Goal: Information Seeking & Learning: Understand process/instructions

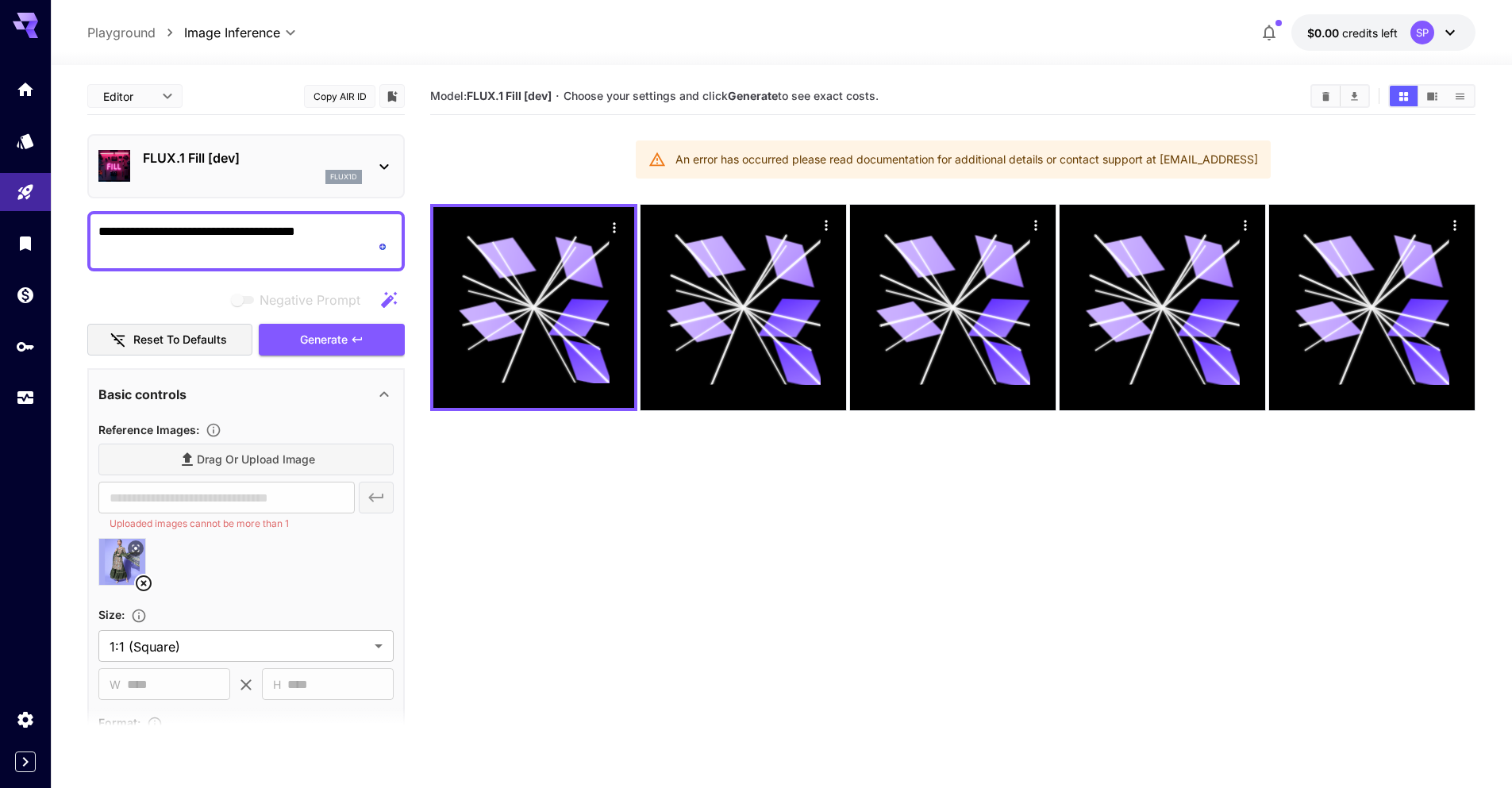
click at [1390, 46] on div at bounding box center [781, 55] width 1461 height 19
click at [1389, 42] on button "$0.00 credits left SP" at bounding box center [1383, 32] width 184 height 37
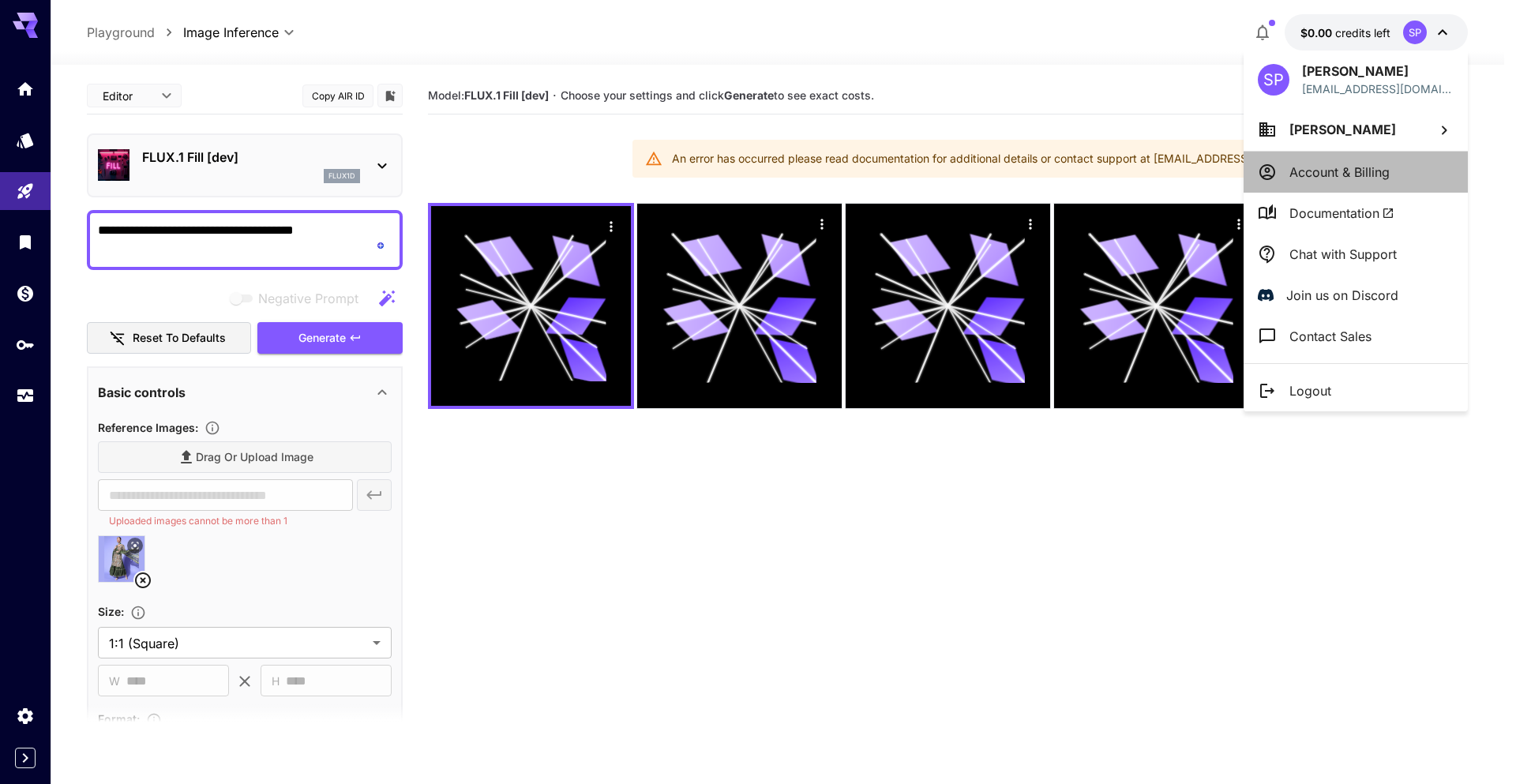
click at [1358, 187] on li "Account & Billing" at bounding box center [1355, 172] width 224 height 41
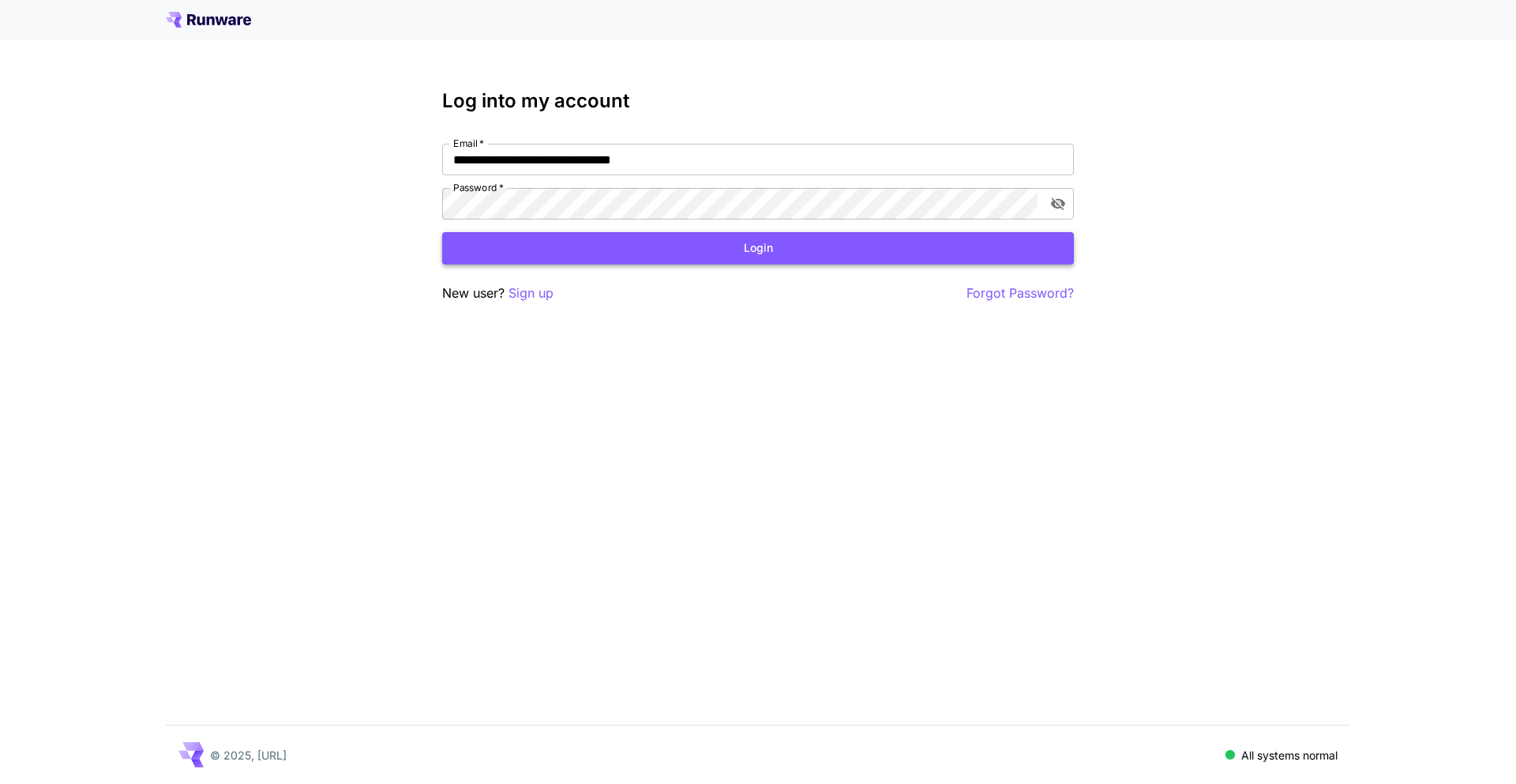
click at [881, 258] on button "Login" at bounding box center [758, 248] width 632 height 32
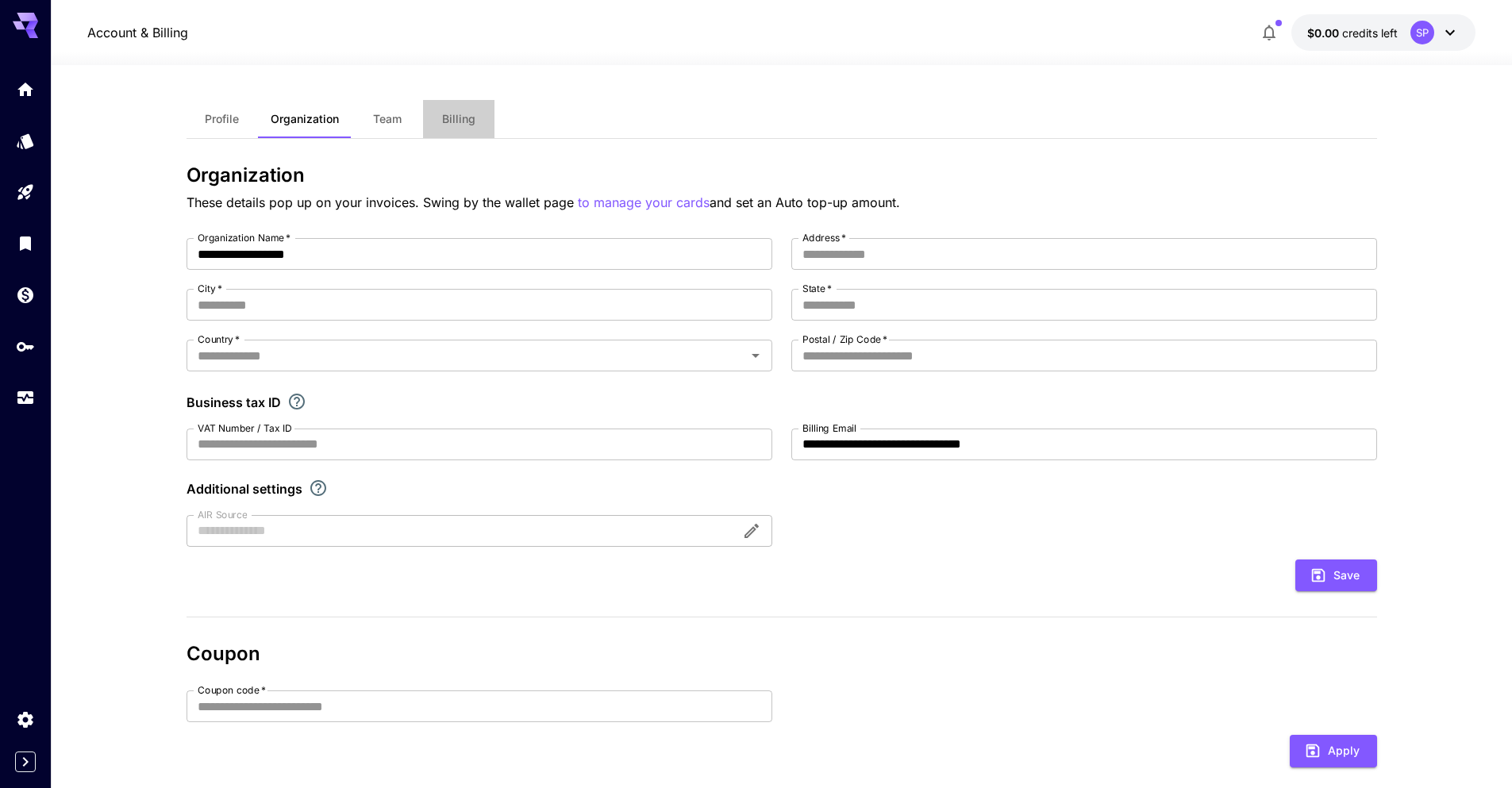
click at [445, 133] on button "Billing" at bounding box center [458, 118] width 71 height 38
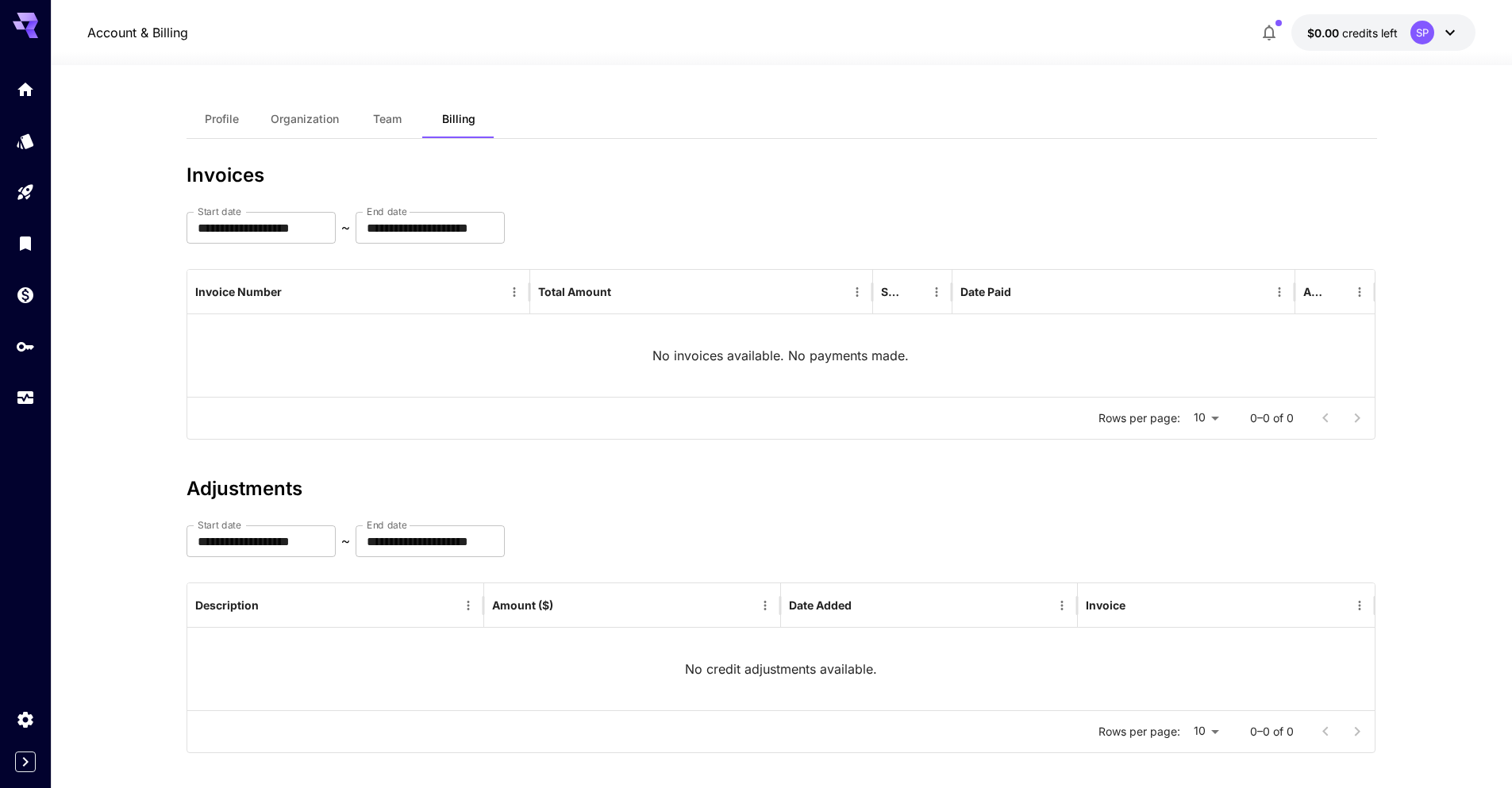
click at [286, 115] on span "Organization" at bounding box center [305, 119] width 68 height 14
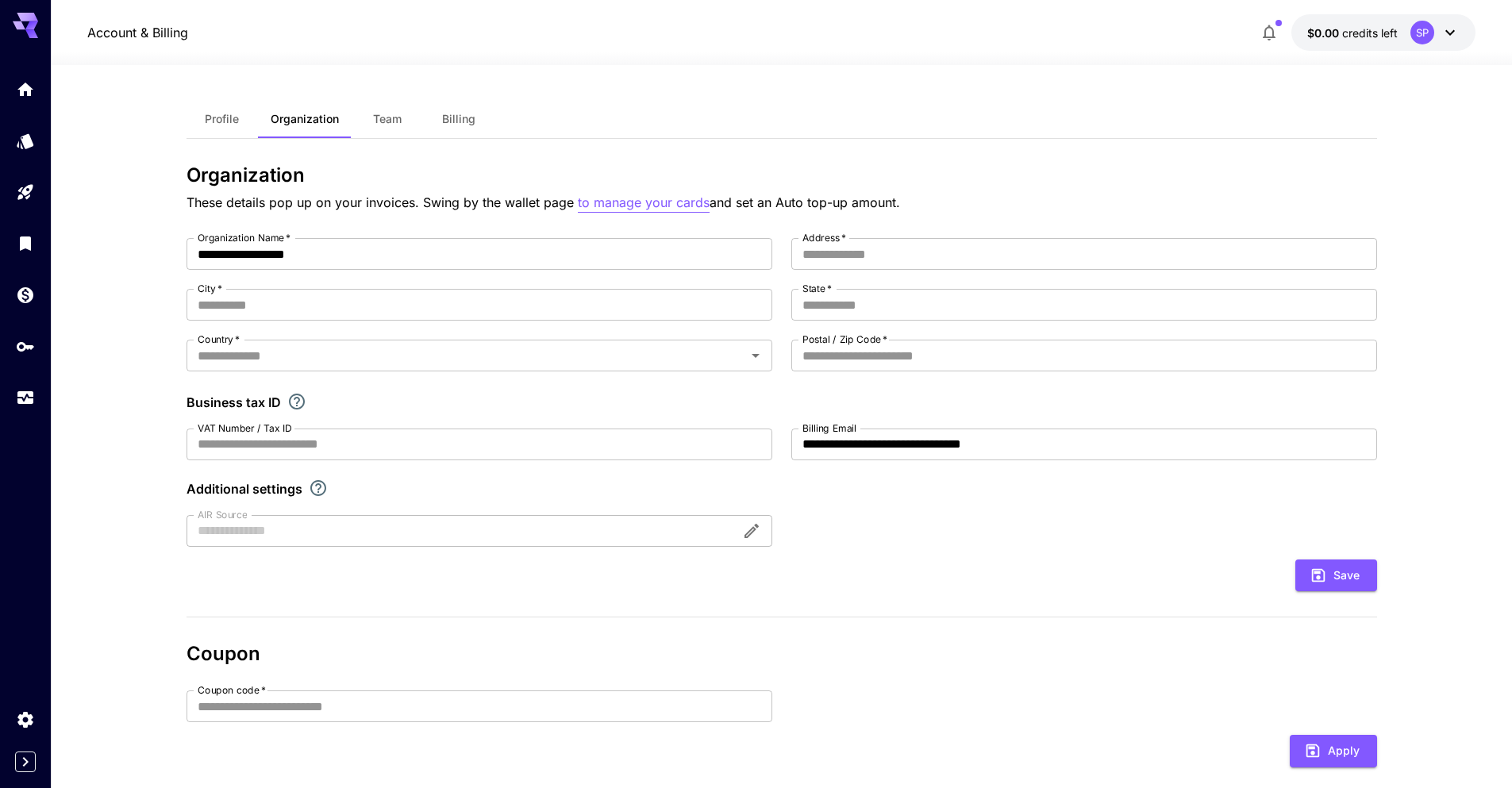
click at [673, 202] on p "to manage your cards" at bounding box center [644, 202] width 132 height 20
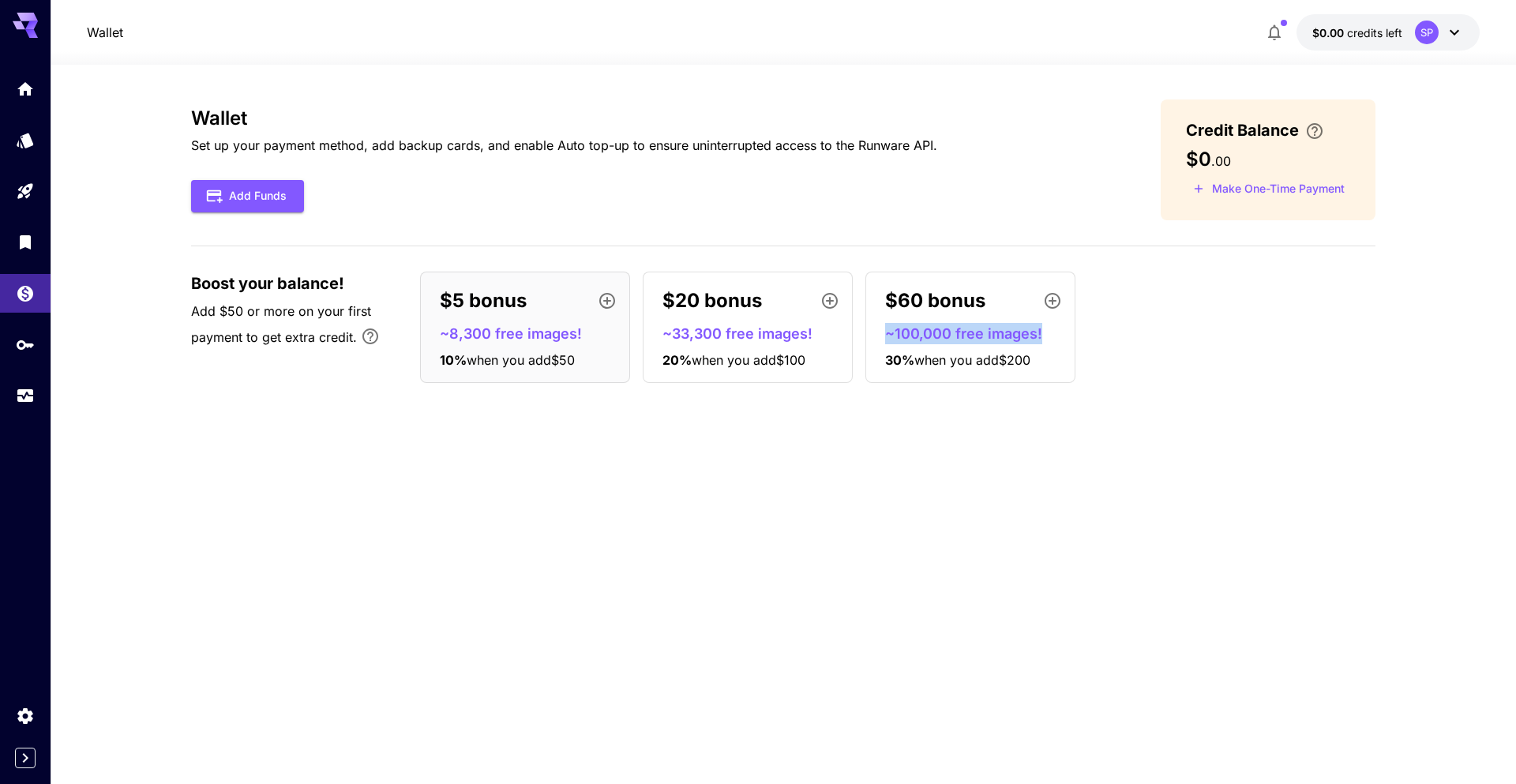
drag, startPoint x: 877, startPoint y: 329, endPoint x: 1056, endPoint y: 341, distance: 179.4
click at [1056, 341] on div "$60 bonus ~100,000 free images! 30 % when you add $200" at bounding box center [970, 327] width 210 height 112
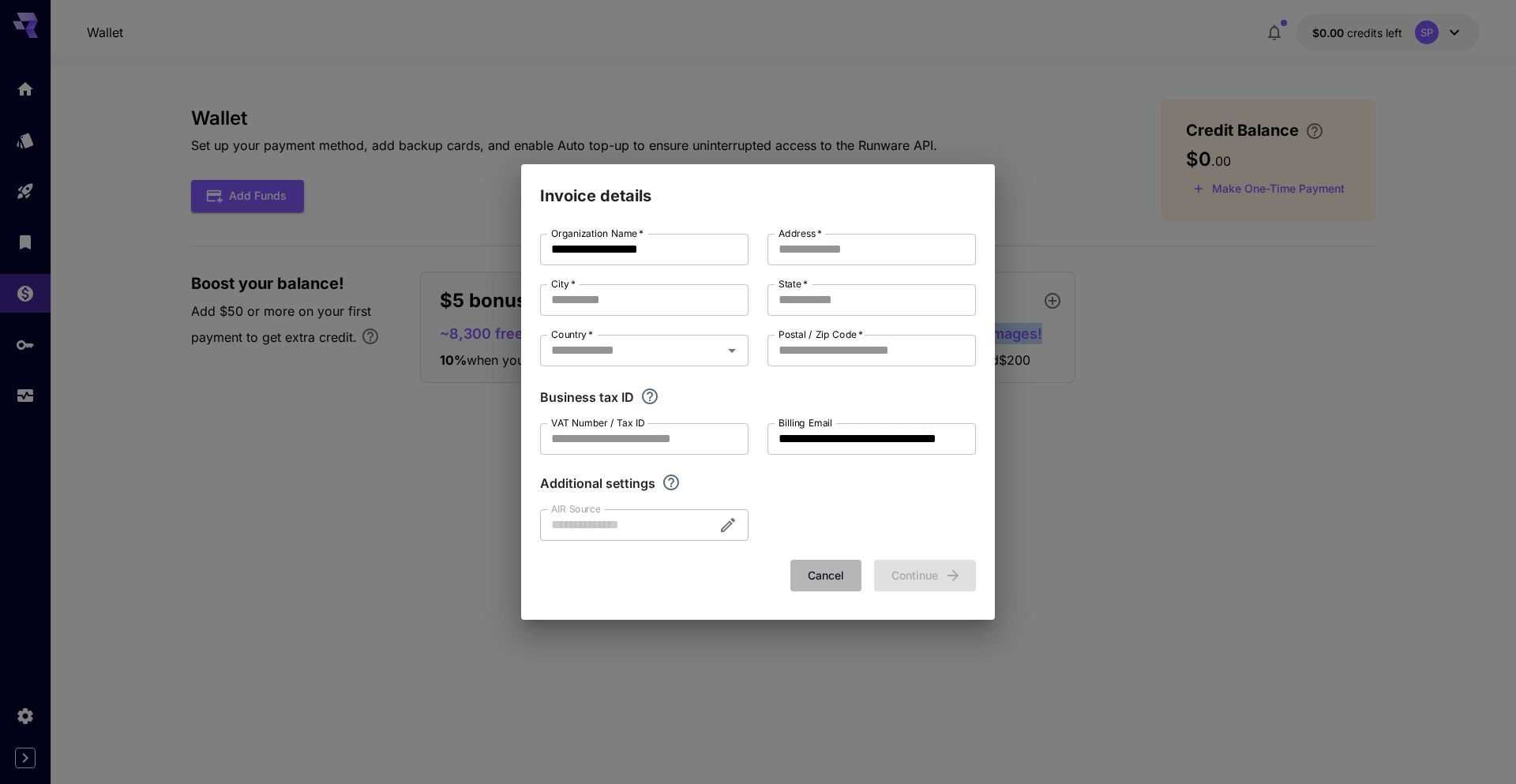
click at [823, 576] on button "Cancel" at bounding box center [825, 576] width 71 height 32
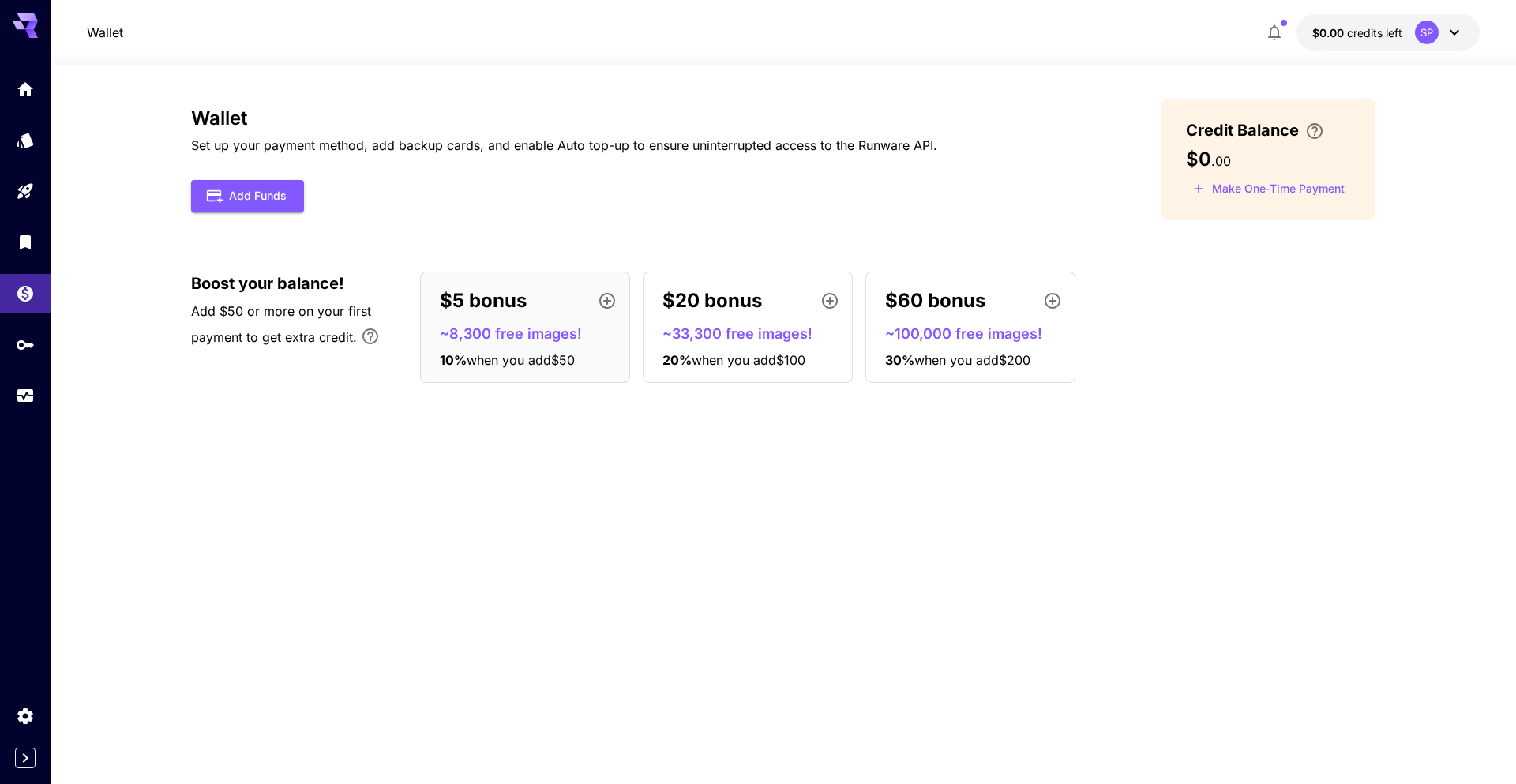
click at [1126, 551] on div "Wallet Set up your payment method, add backup cards, and enable Auto top-up to …" at bounding box center [782, 424] width 1184 height 650
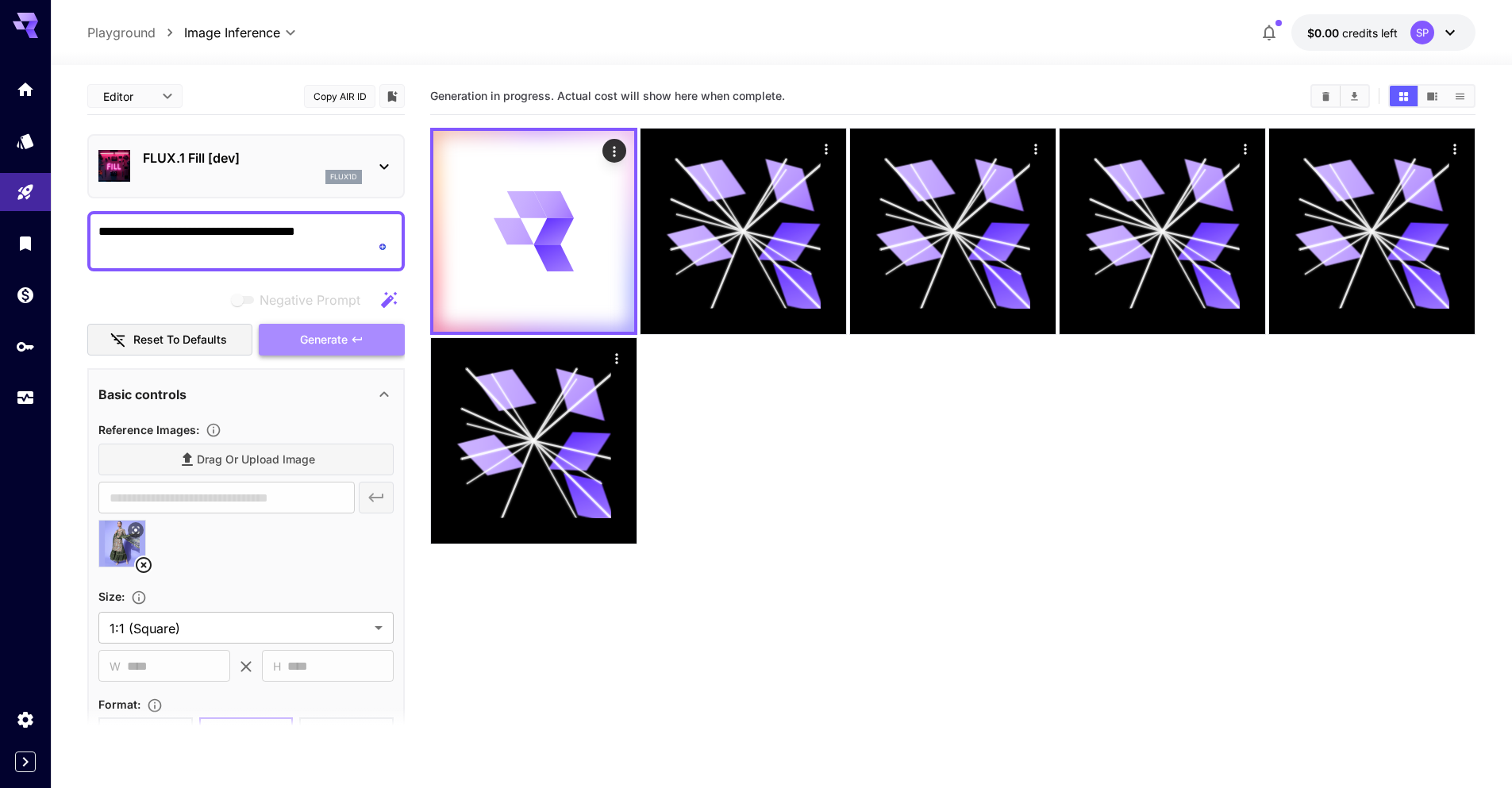
click at [354, 335] on icon "button" at bounding box center [357, 339] width 12 height 12
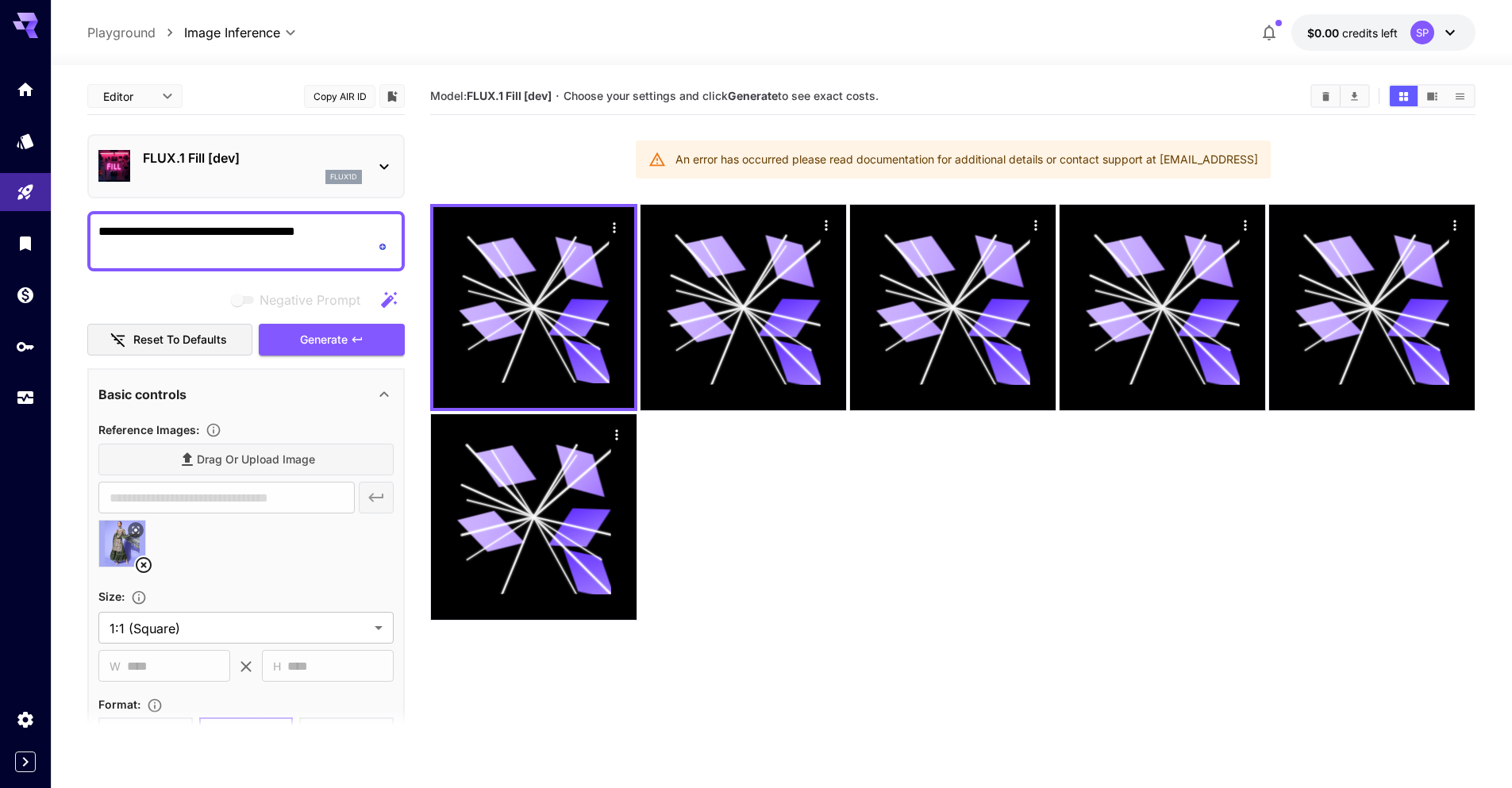
drag, startPoint x: 1015, startPoint y: 157, endPoint x: 1291, endPoint y: 184, distance: 277.3
click at [1291, 184] on section "Model: FLUX.1 Fill [dev] · Choose your settings and click Generate to see exact…" at bounding box center [952, 472] width 1045 height 788
click at [1299, 176] on section "Model: FLUX.1 Fill [dev] · Choose your settings and click Generate to see exact…" at bounding box center [952, 472] width 1045 height 788
click at [965, 608] on div at bounding box center [952, 412] width 1045 height 416
drag, startPoint x: 1309, startPoint y: 25, endPoint x: 1380, endPoint y: 46, distance: 74.0
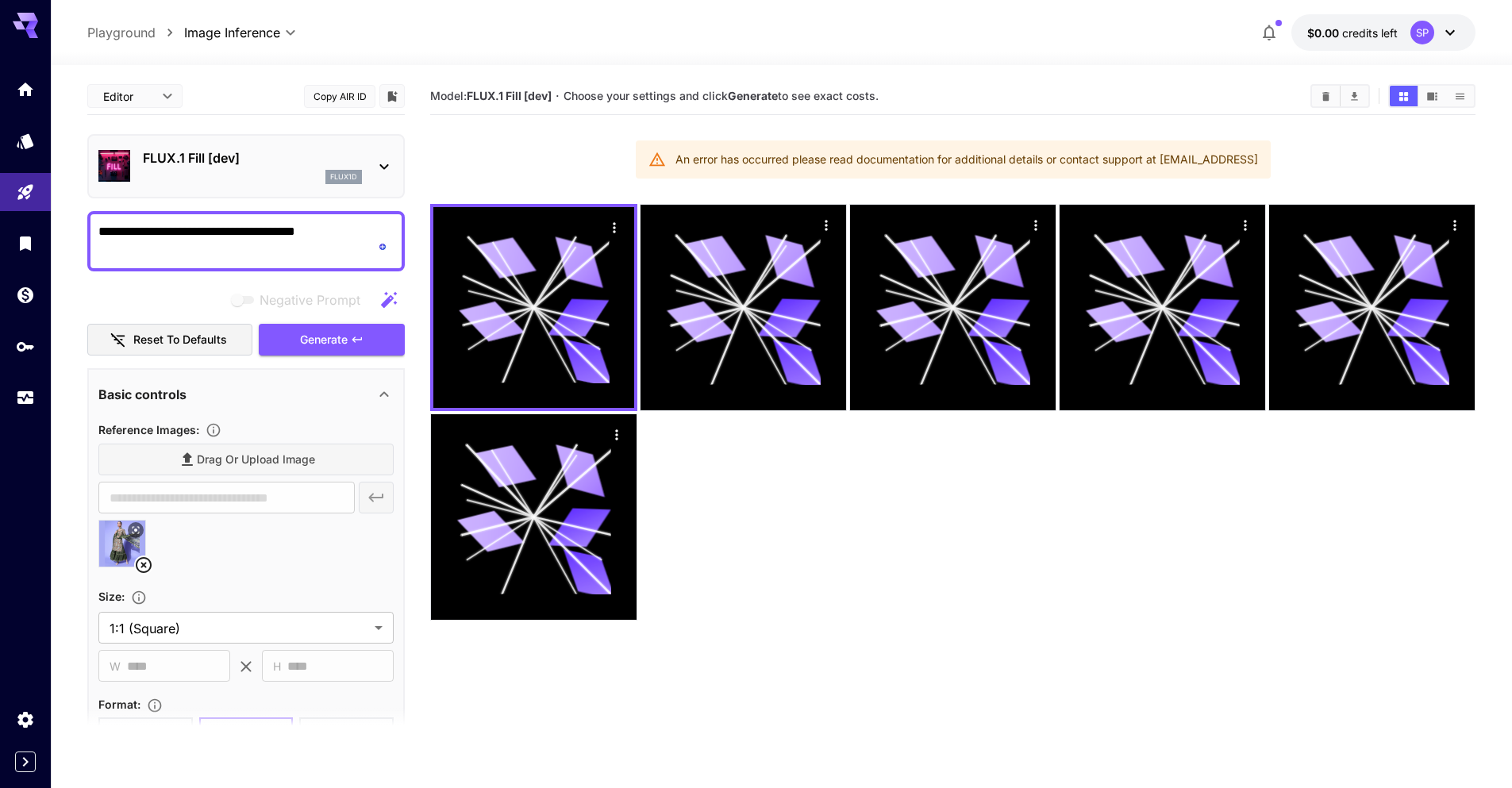
click at [1380, 46] on div "**********" at bounding box center [781, 32] width 1461 height 65
click at [1444, 35] on icon at bounding box center [1451, 32] width 19 height 19
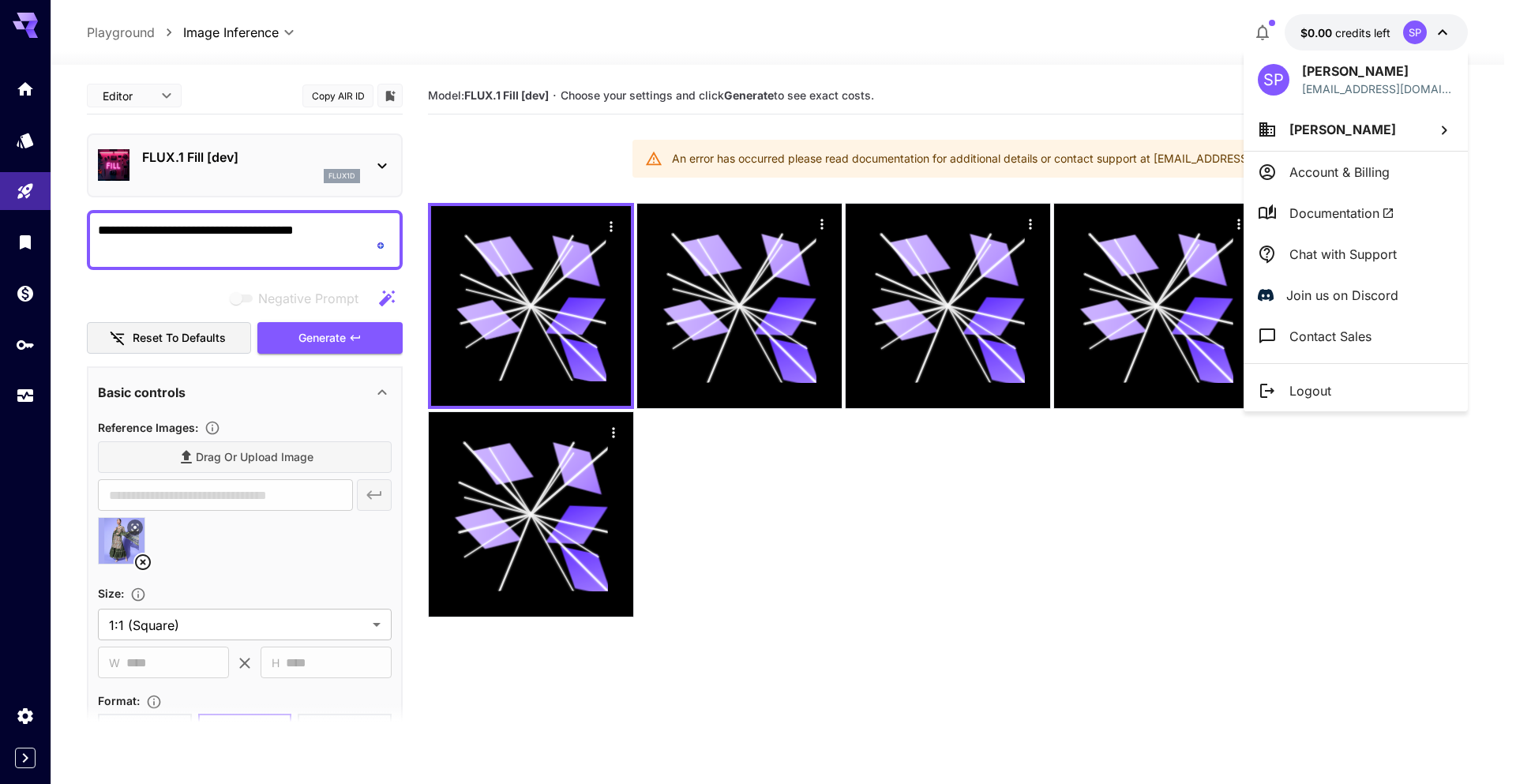
click at [1437, 35] on div at bounding box center [758, 392] width 1516 height 784
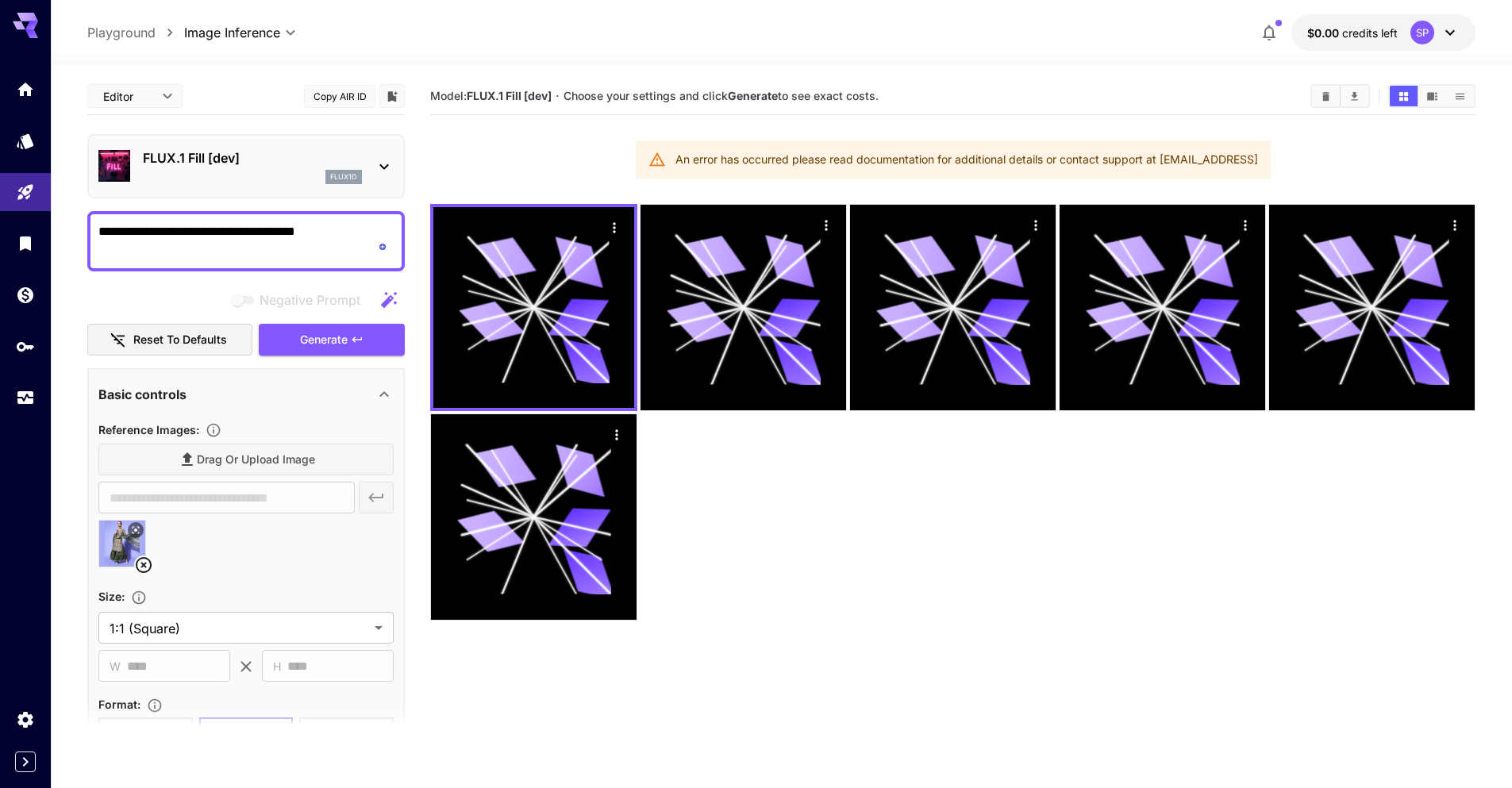
click at [1085, 58] on div at bounding box center [781, 55] width 1461 height 19
drag, startPoint x: 902, startPoint y: 97, endPoint x: 1157, endPoint y: -25, distance: 282.7
click at [1157, 0] on html "**********" at bounding box center [756, 457] width 1512 height 913
click at [957, 65] on div "**********" at bounding box center [781, 488] width 1388 height 848
click at [957, 66] on div "**********" at bounding box center [781, 488] width 1388 height 848
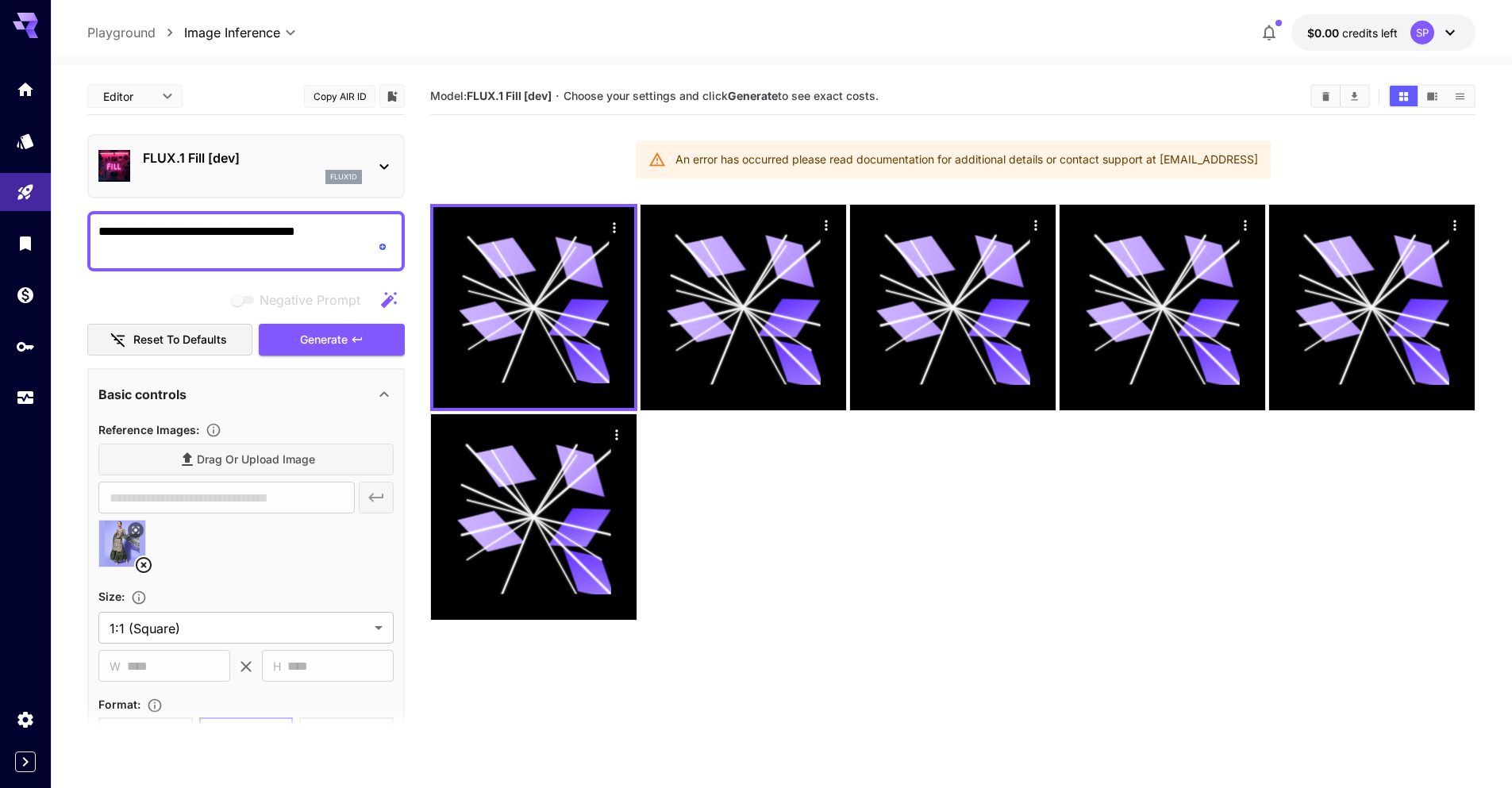
drag, startPoint x: 684, startPoint y: 172, endPoint x: 1180, endPoint y: 161, distance: 496.1
click at [1180, 161] on div "An error has occurred please read documentation for additional details or conta…" at bounding box center [966, 160] width 582 height 29
click at [1258, 155] on div "An error has occurred please read documentation for additional details or conta…" at bounding box center [966, 160] width 582 height 29
drag, startPoint x: 1276, startPoint y: 160, endPoint x: 669, endPoint y: 160, distance: 607.0
click at [669, 160] on section "Model: FLUX.1 Fill [dev] · Choose your settings and click Generate to see exact…" at bounding box center [952, 472] width 1045 height 788
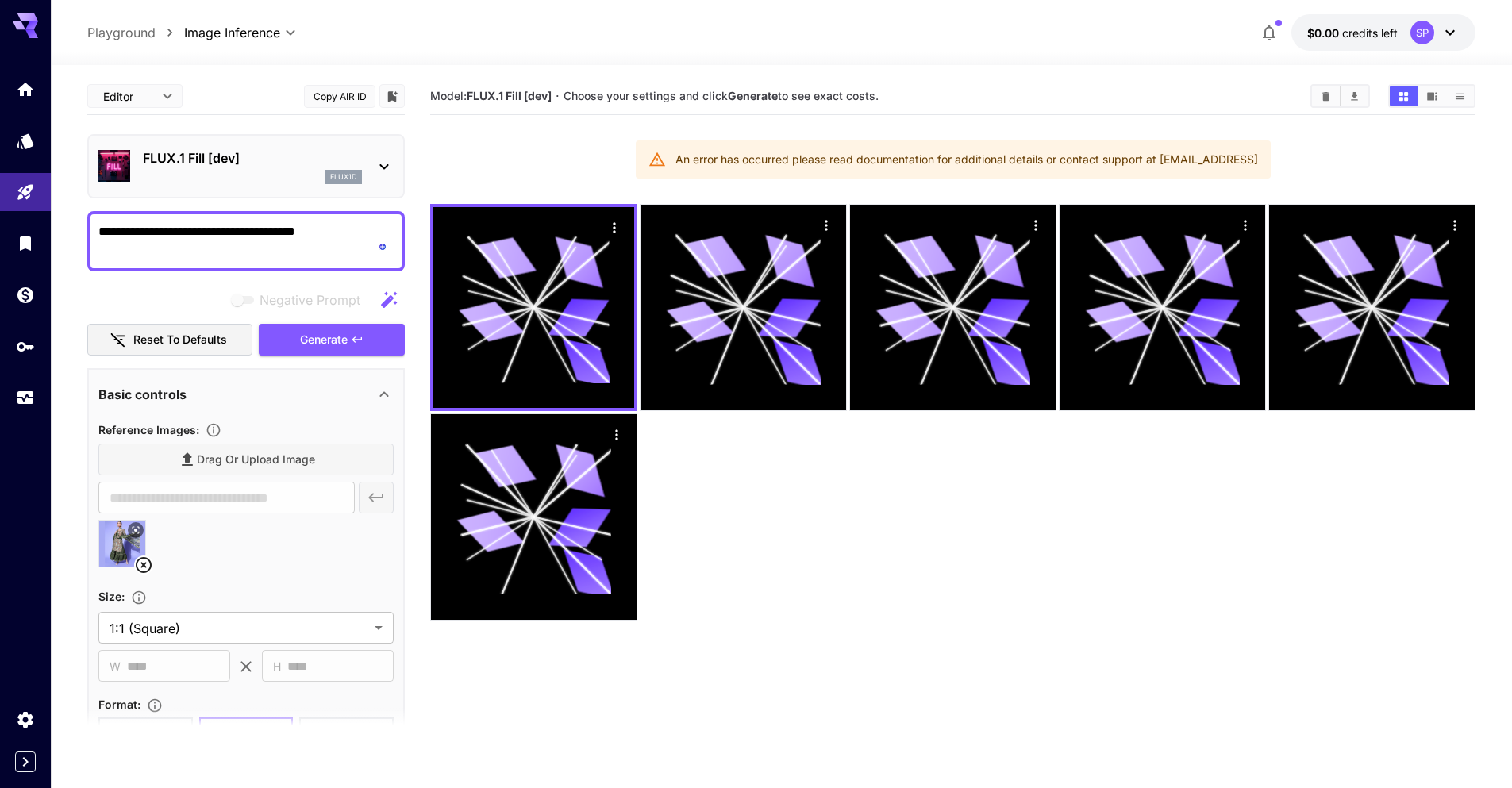
click at [1173, 146] on div "An error has occurred please read documentation for additional details or conta…" at bounding box center [966, 160] width 582 height 29
click at [1157, 163] on div "An error has occurred please read documentation for additional details or conta…" at bounding box center [966, 160] width 582 height 29
drag, startPoint x: 1157, startPoint y: 163, endPoint x: 1273, endPoint y: 181, distance: 117.4
click at [1273, 181] on section "Model: FLUX.1 Fill [dev] · Choose your settings and click Generate to see exact…" at bounding box center [952, 472] width 1045 height 788
click at [866, 498] on div at bounding box center [952, 412] width 1045 height 416
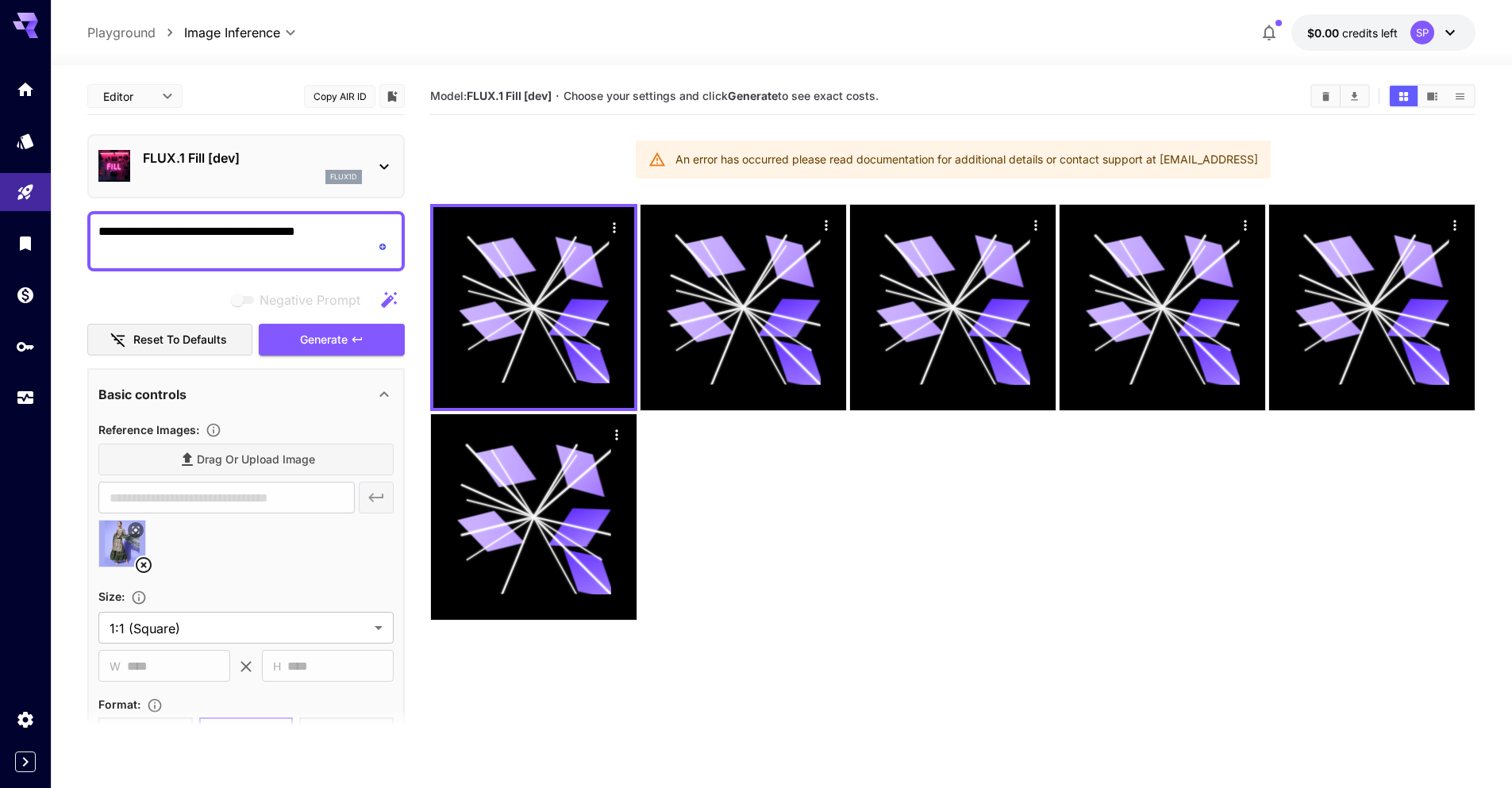
click at [1428, 31] on div "SP" at bounding box center [1422, 32] width 24 height 24
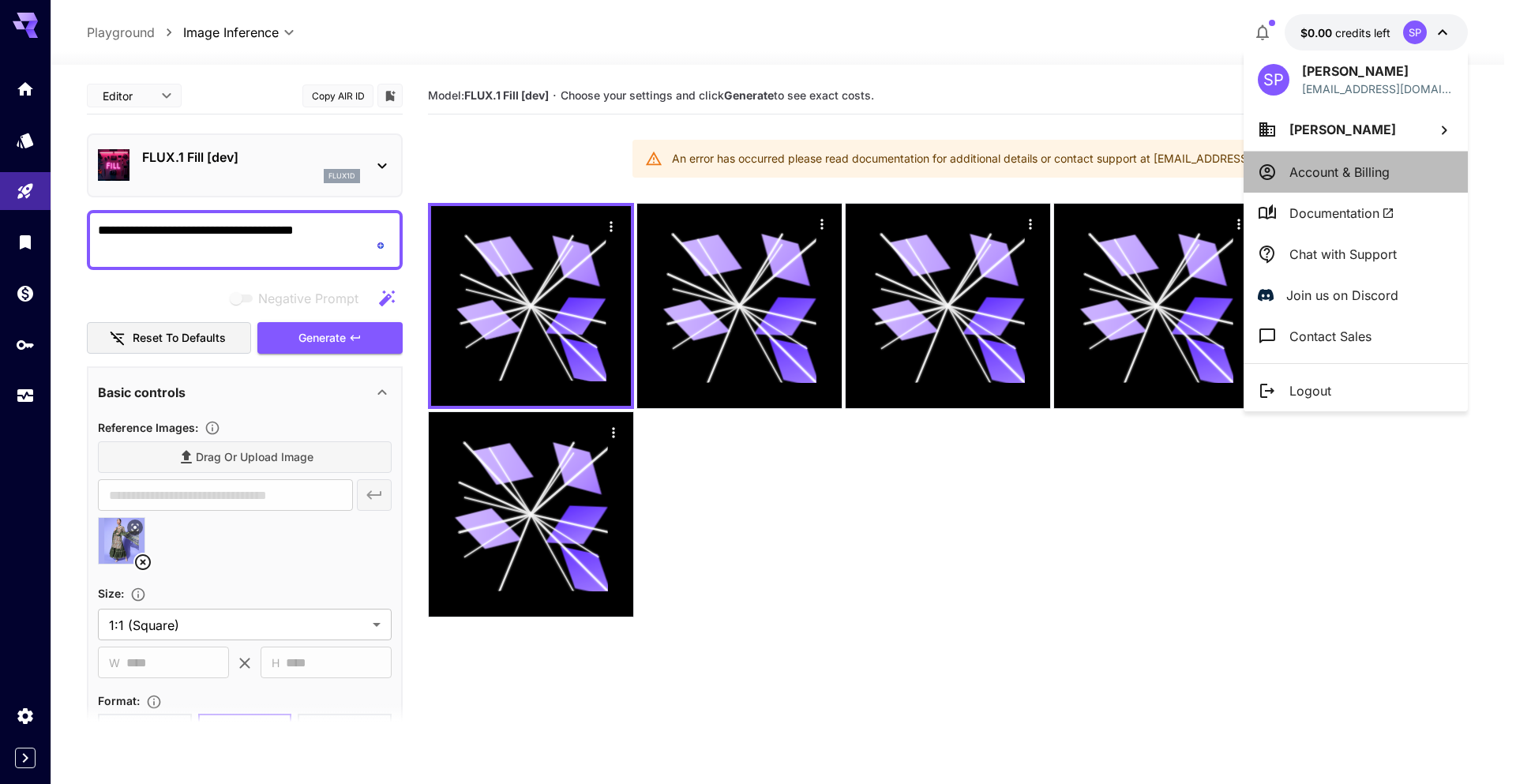
click at [1375, 182] on li "Account & Billing" at bounding box center [1355, 172] width 224 height 41
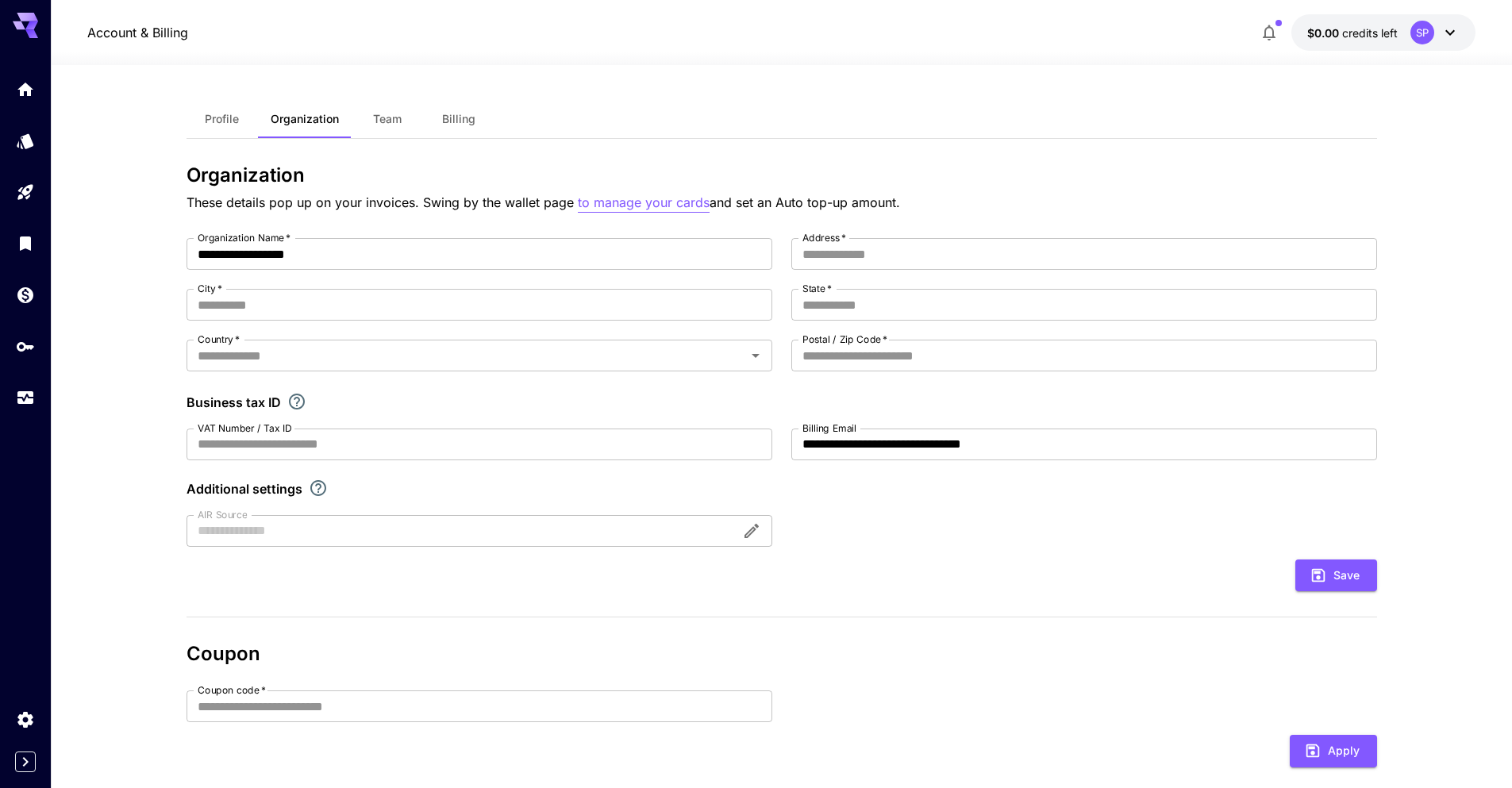
click at [616, 201] on p "to manage your cards" at bounding box center [644, 202] width 132 height 20
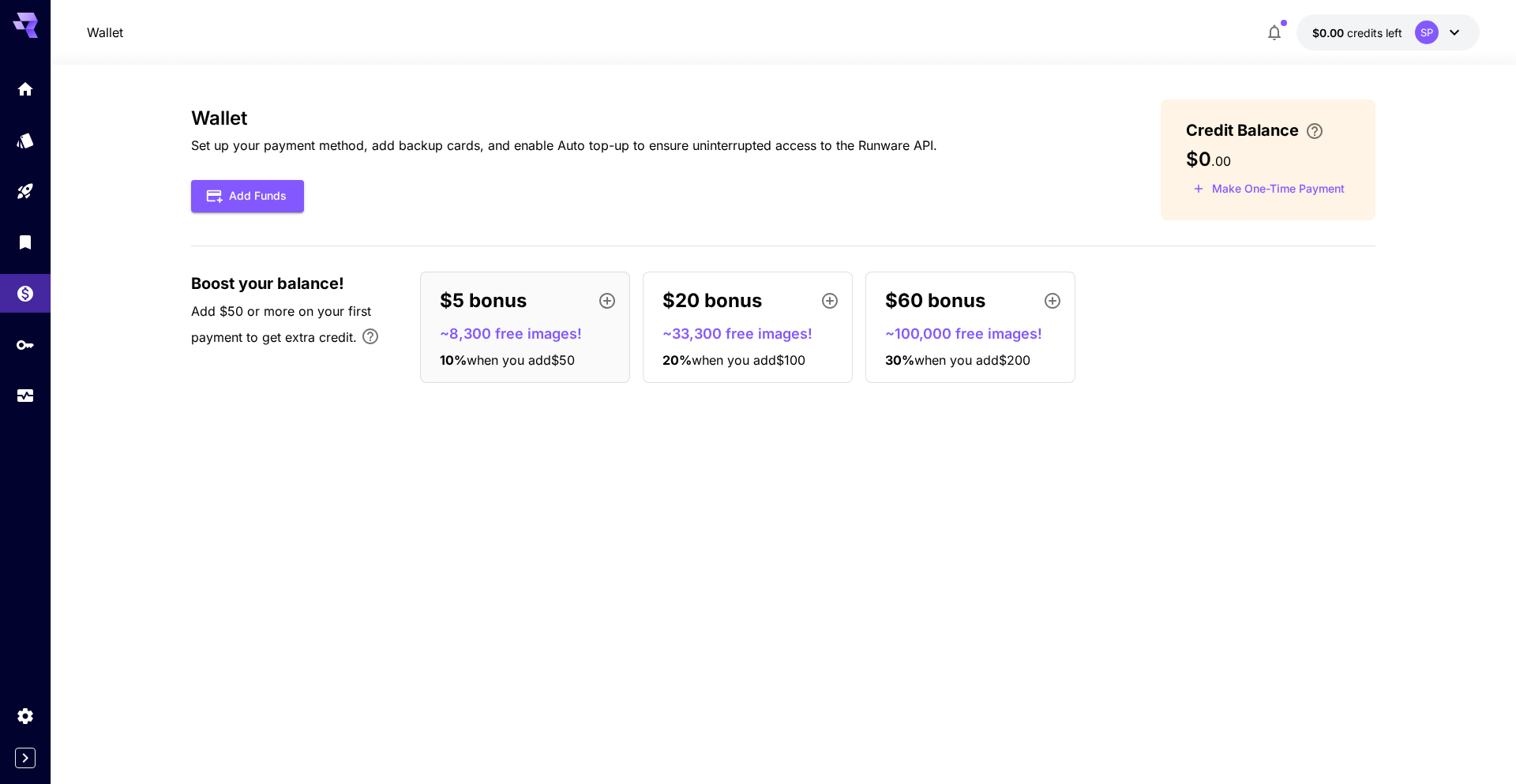
click at [959, 318] on div "$60 bonus ~100,000 free images! 30 % when you add $200" at bounding box center [970, 327] width 210 height 112
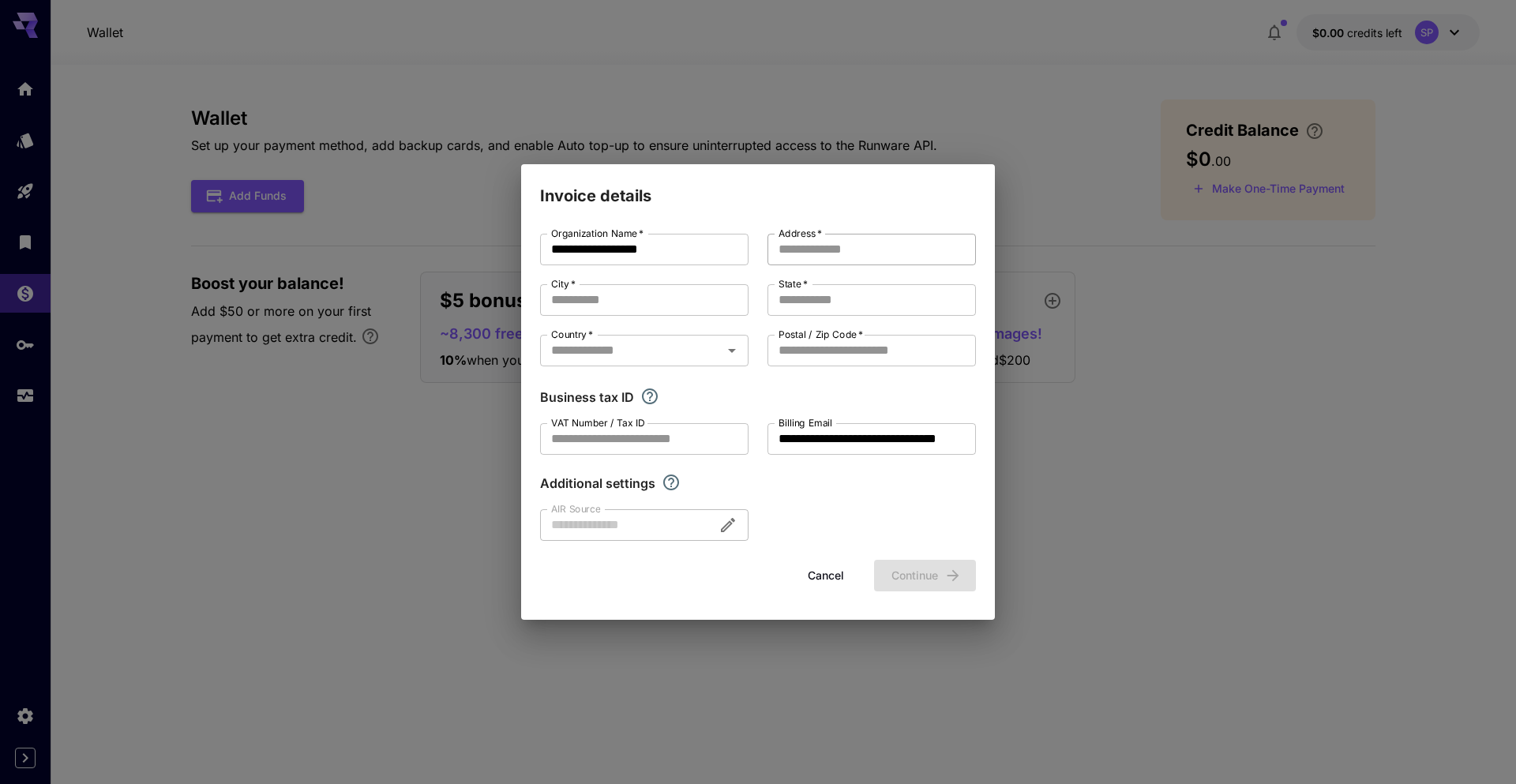
click at [878, 253] on input "Address   *" at bounding box center [871, 249] width 208 height 31
drag, startPoint x: 634, startPoint y: 311, endPoint x: 785, endPoint y: 297, distance: 151.6
click at [639, 311] on input "City   *" at bounding box center [644, 300] width 208 height 31
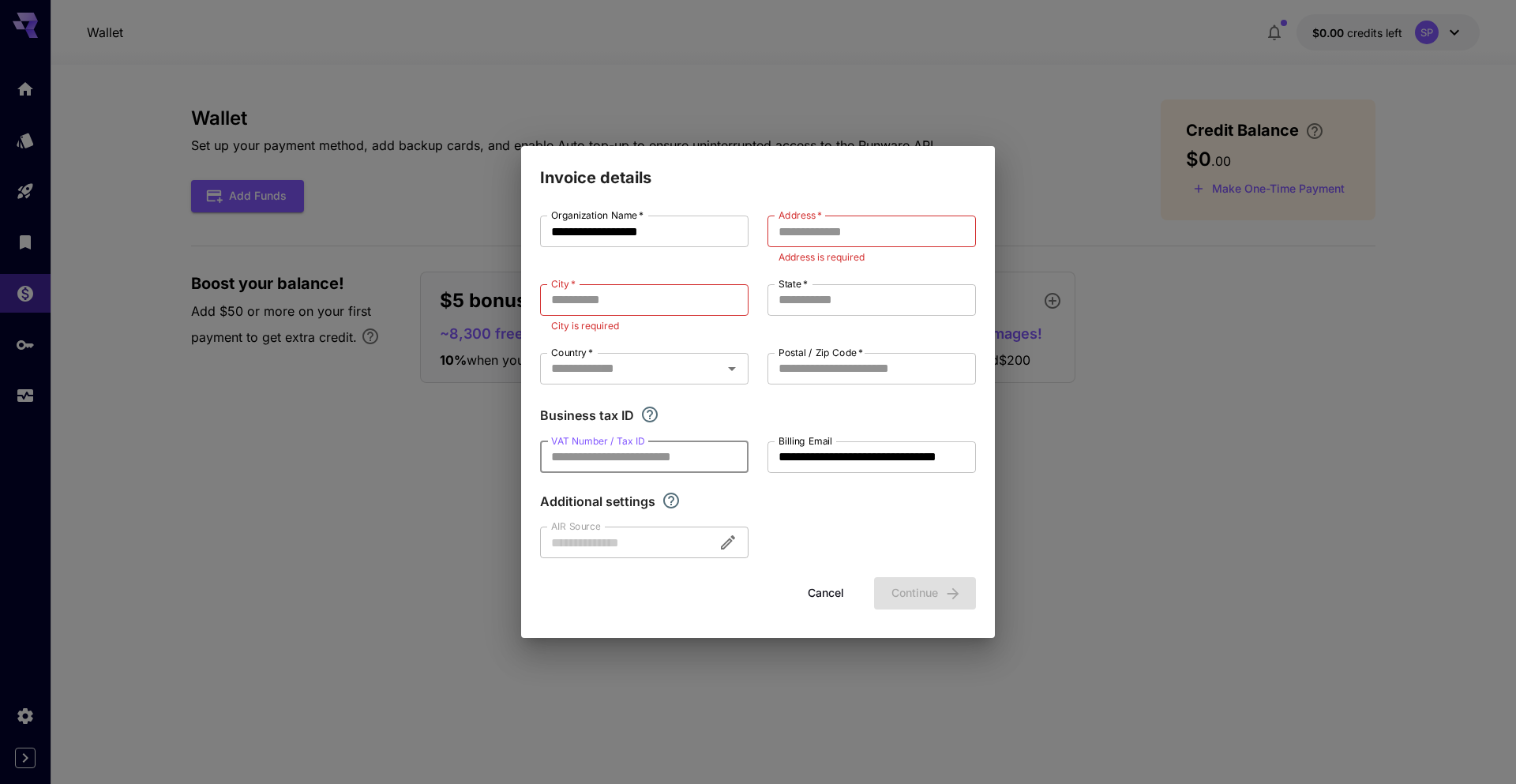
click at [652, 451] on input "VAT Number / Tax ID" at bounding box center [644, 457] width 208 height 31
click at [863, 473] on div "**********" at bounding box center [758, 386] width 436 height 343
click at [571, 534] on div at bounding box center [644, 542] width 208 height 31
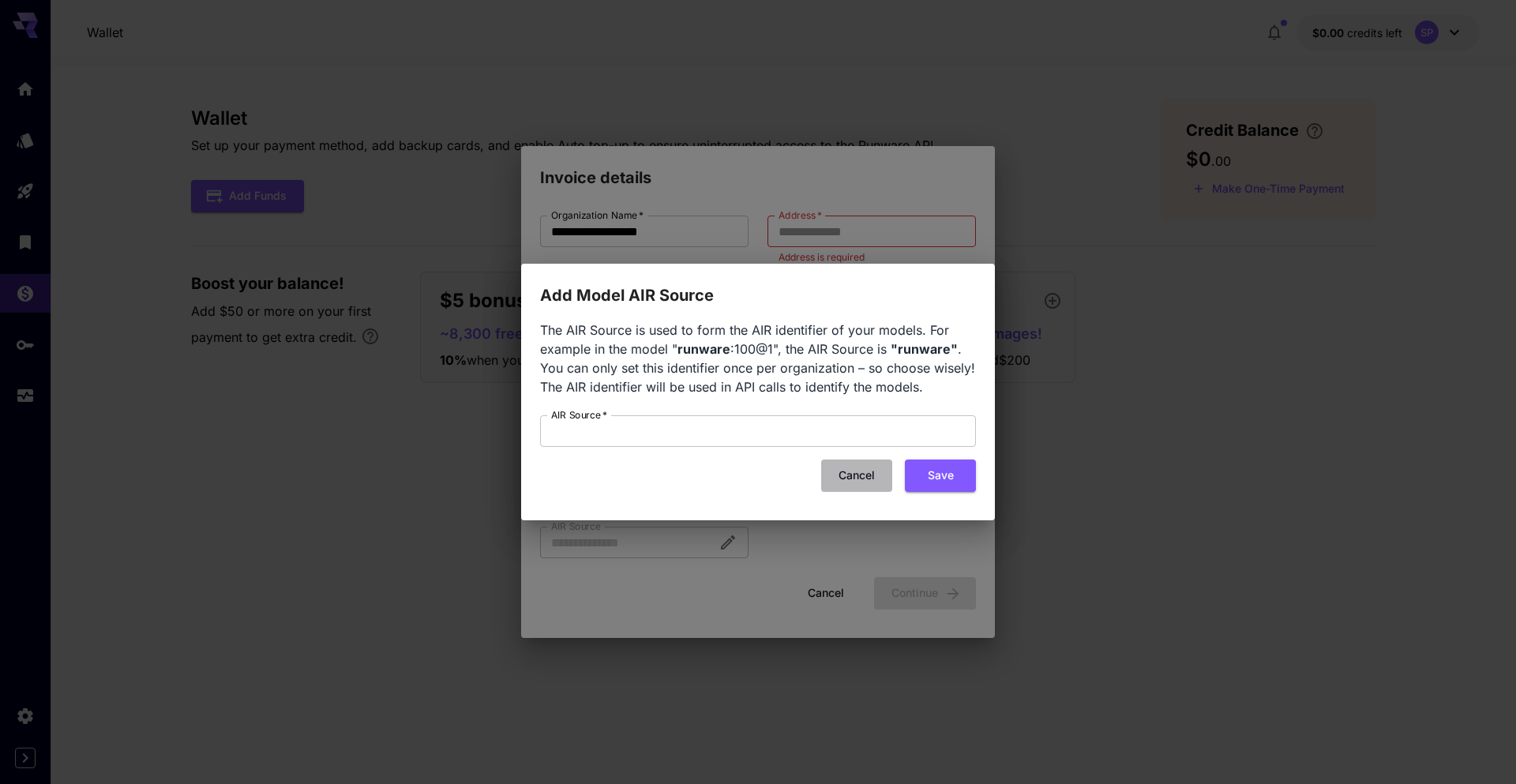
click at [871, 486] on button "Cancel" at bounding box center [856, 475] width 71 height 32
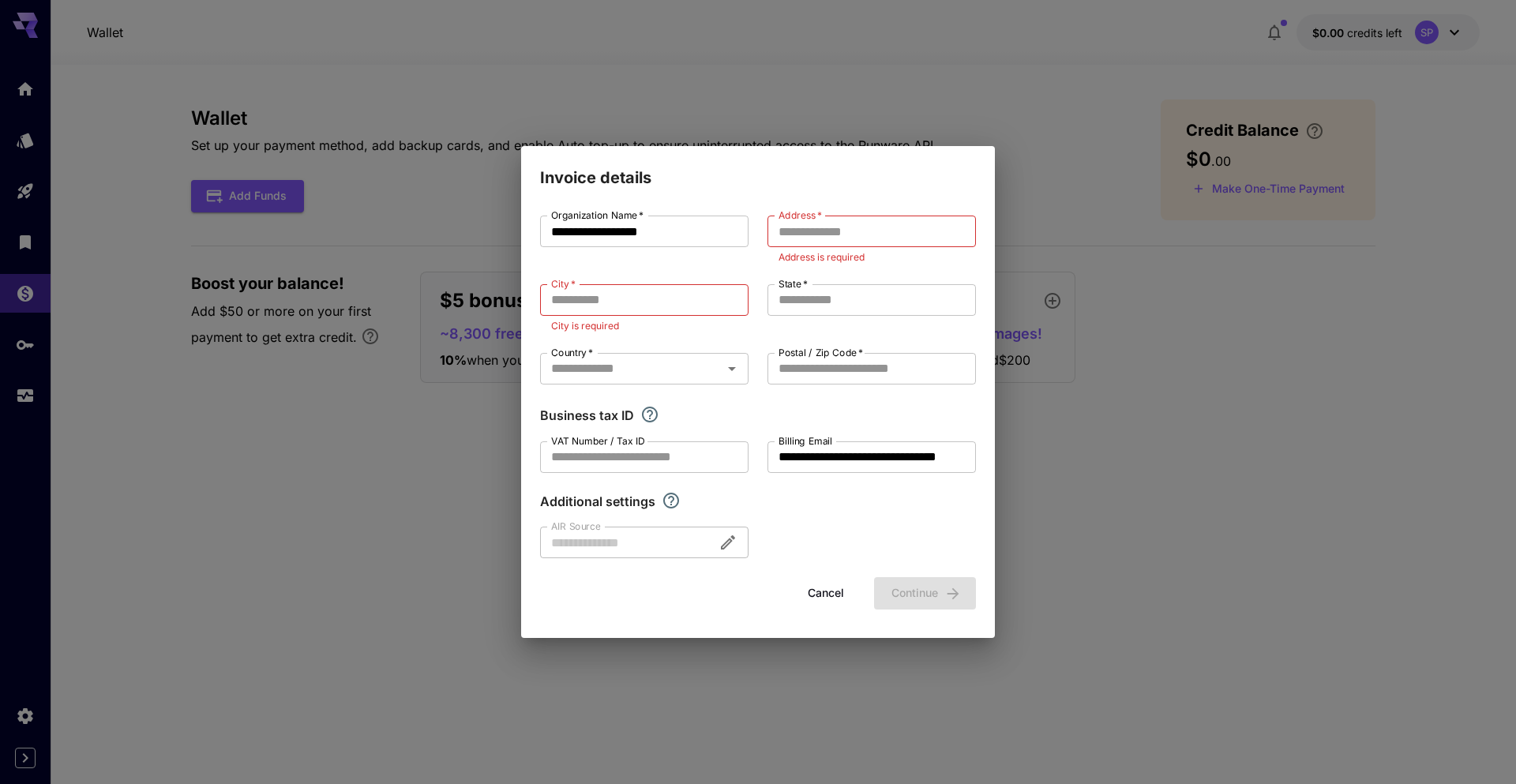
click at [1131, 442] on div "**********" at bounding box center [758, 392] width 1516 height 784
click at [824, 590] on button "Cancel" at bounding box center [825, 593] width 71 height 32
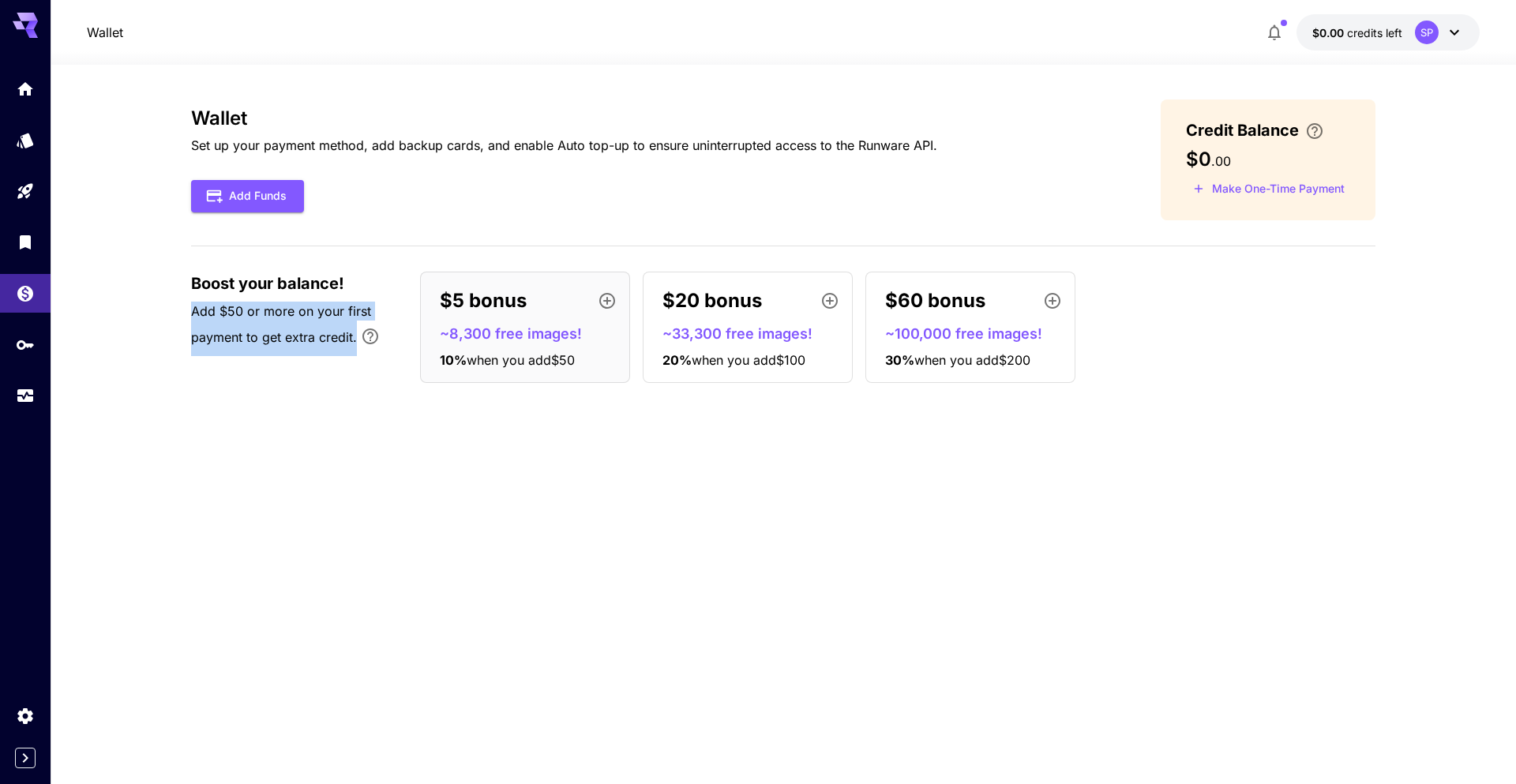
drag, startPoint x: 392, startPoint y: 358, endPoint x: 162, endPoint y: 303, distance: 236.5
click at [162, 303] on section "Wallet Set up your payment method, add backup cards, and enable Auto top-up to …" at bounding box center [783, 424] width 1465 height 719
drag, startPoint x: 1044, startPoint y: 436, endPoint x: 895, endPoint y: 365, distance: 165.1
click at [1045, 427] on div "Wallet Set up your payment method, add backup cards, and enable Auto top-up to …" at bounding box center [782, 424] width 1184 height 650
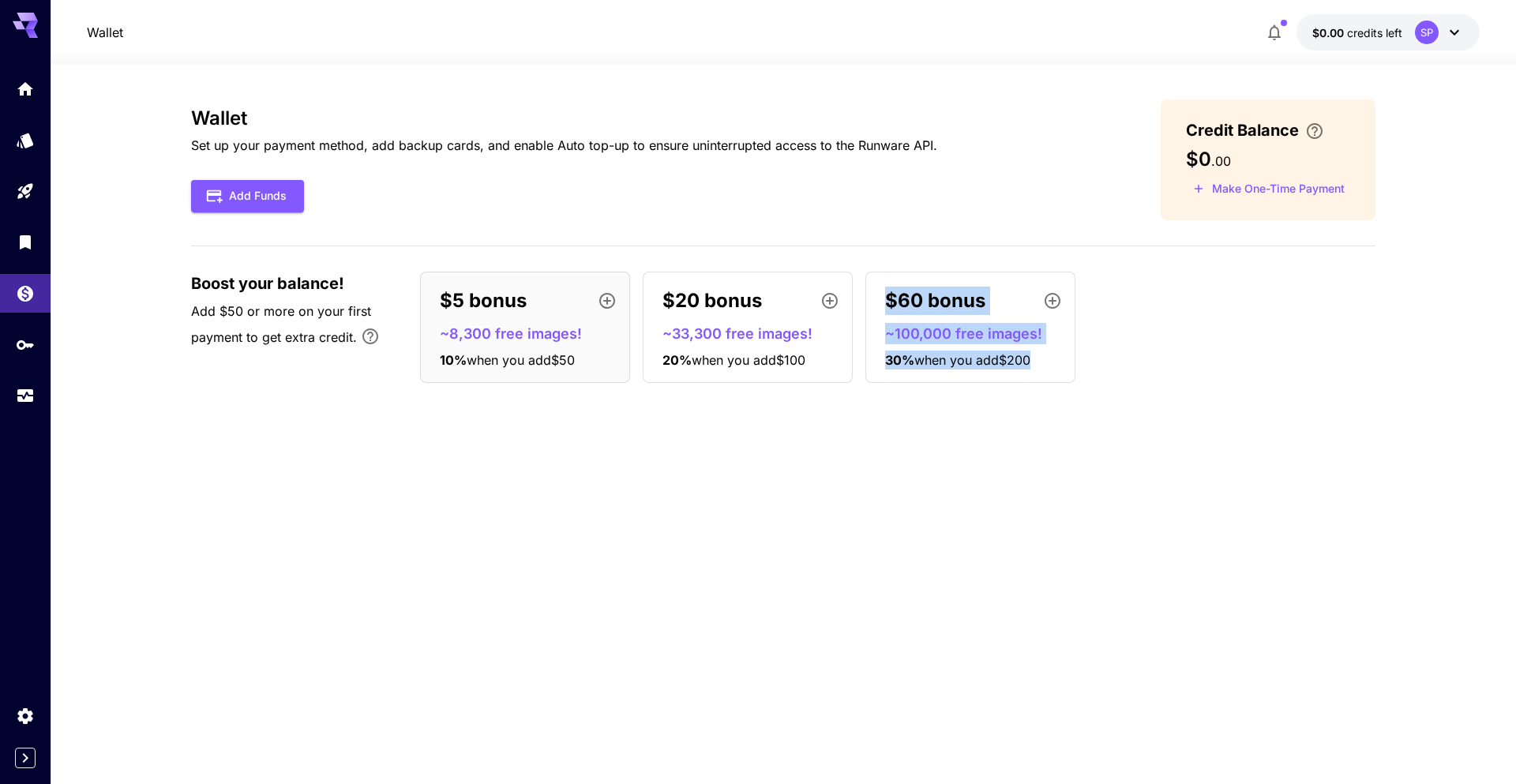
drag, startPoint x: 868, startPoint y: 287, endPoint x: 1100, endPoint y: 425, distance: 269.9
click at [1100, 425] on div "Wallet Set up your payment method, add backup cards, and enable Auto top-up to …" at bounding box center [782, 424] width 1184 height 650
click at [1176, 386] on div "Wallet Set up your payment method, add backup cards, and enable Auto top-up to …" at bounding box center [782, 247] width 1184 height 296
click at [1287, 40] on button "button" at bounding box center [1274, 32] width 31 height 31
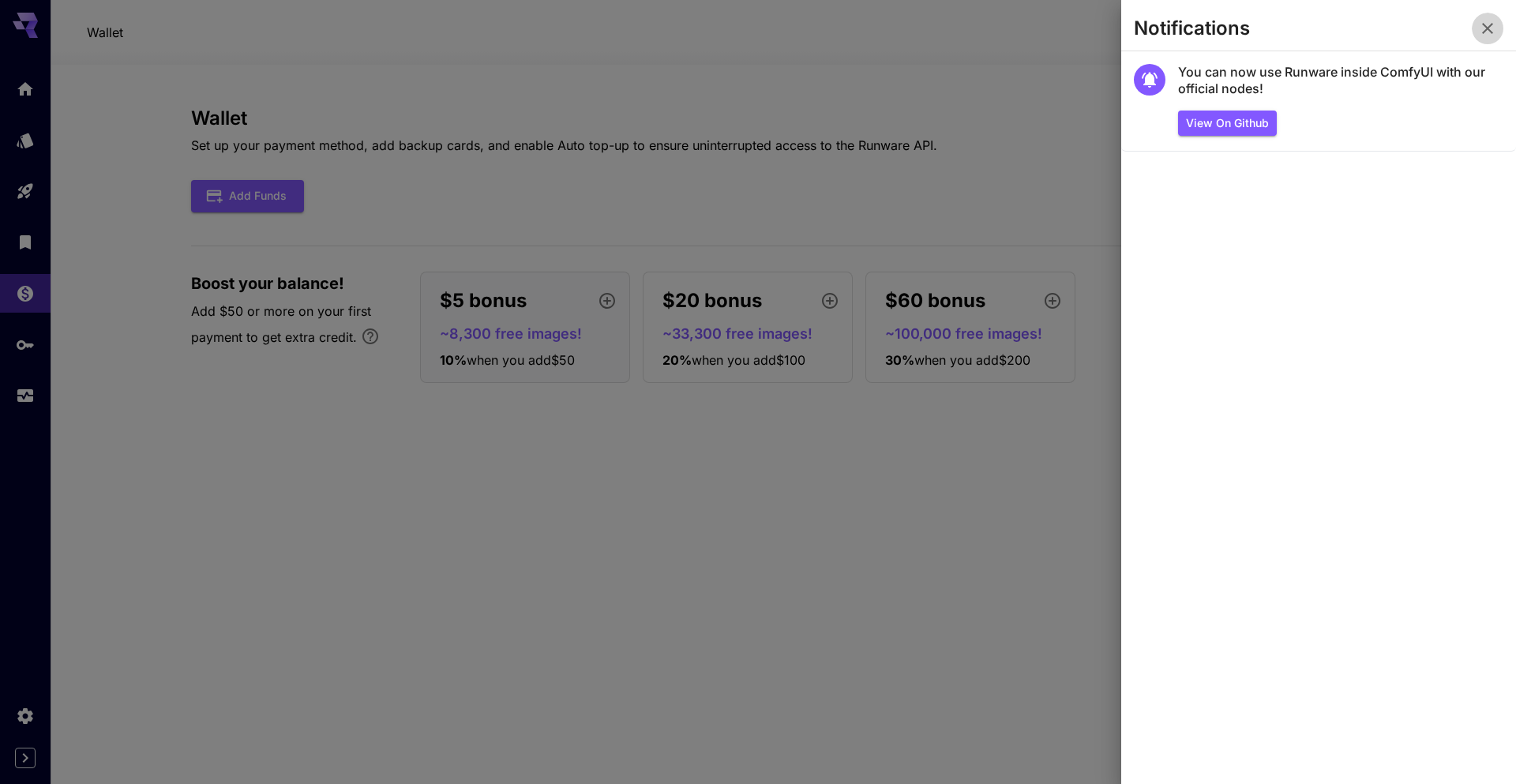
click at [1497, 28] on button "button" at bounding box center [1487, 28] width 31 height 31
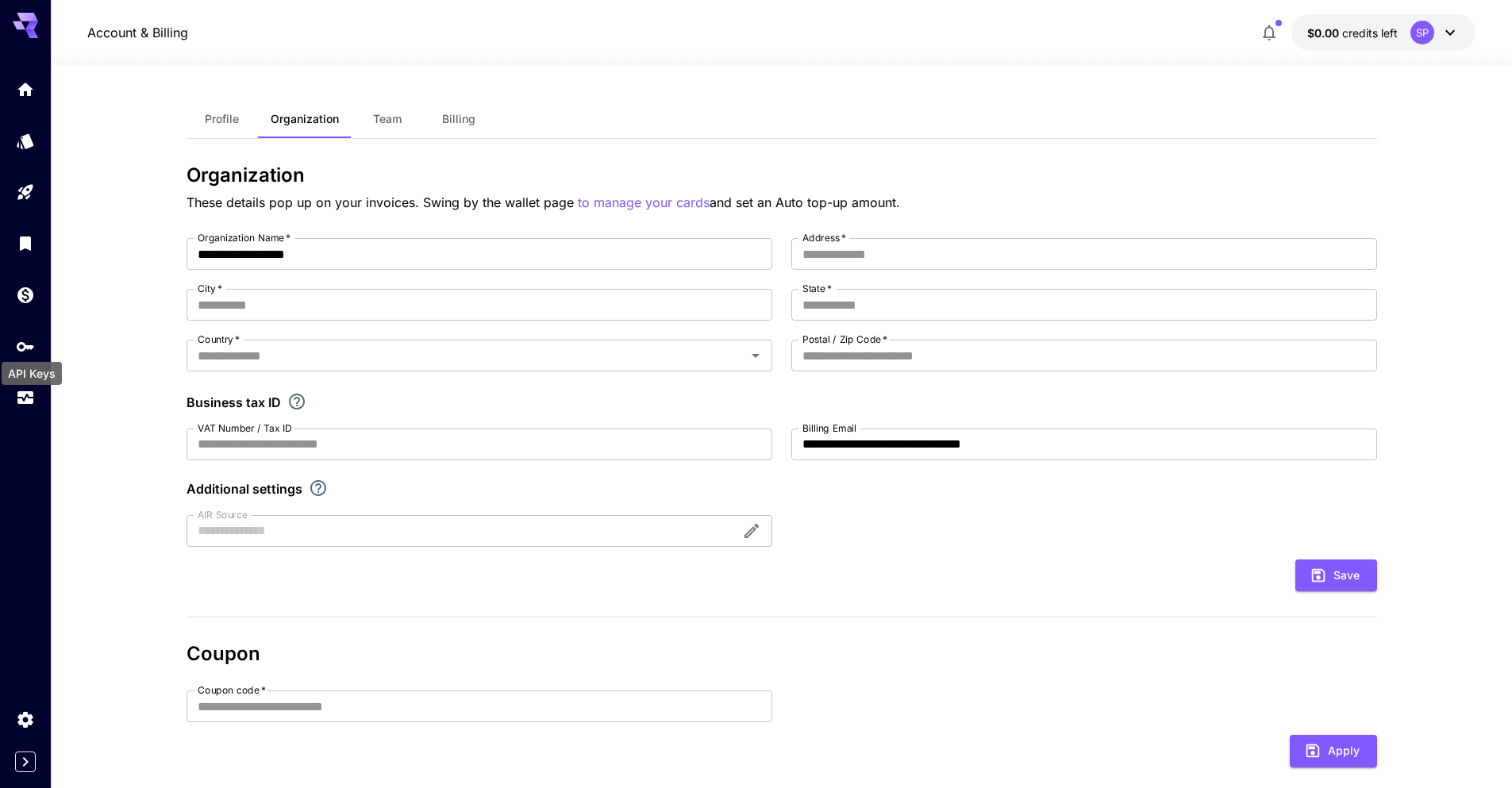
click at [19, 351] on div "API Keys" at bounding box center [32, 368] width 63 height 36
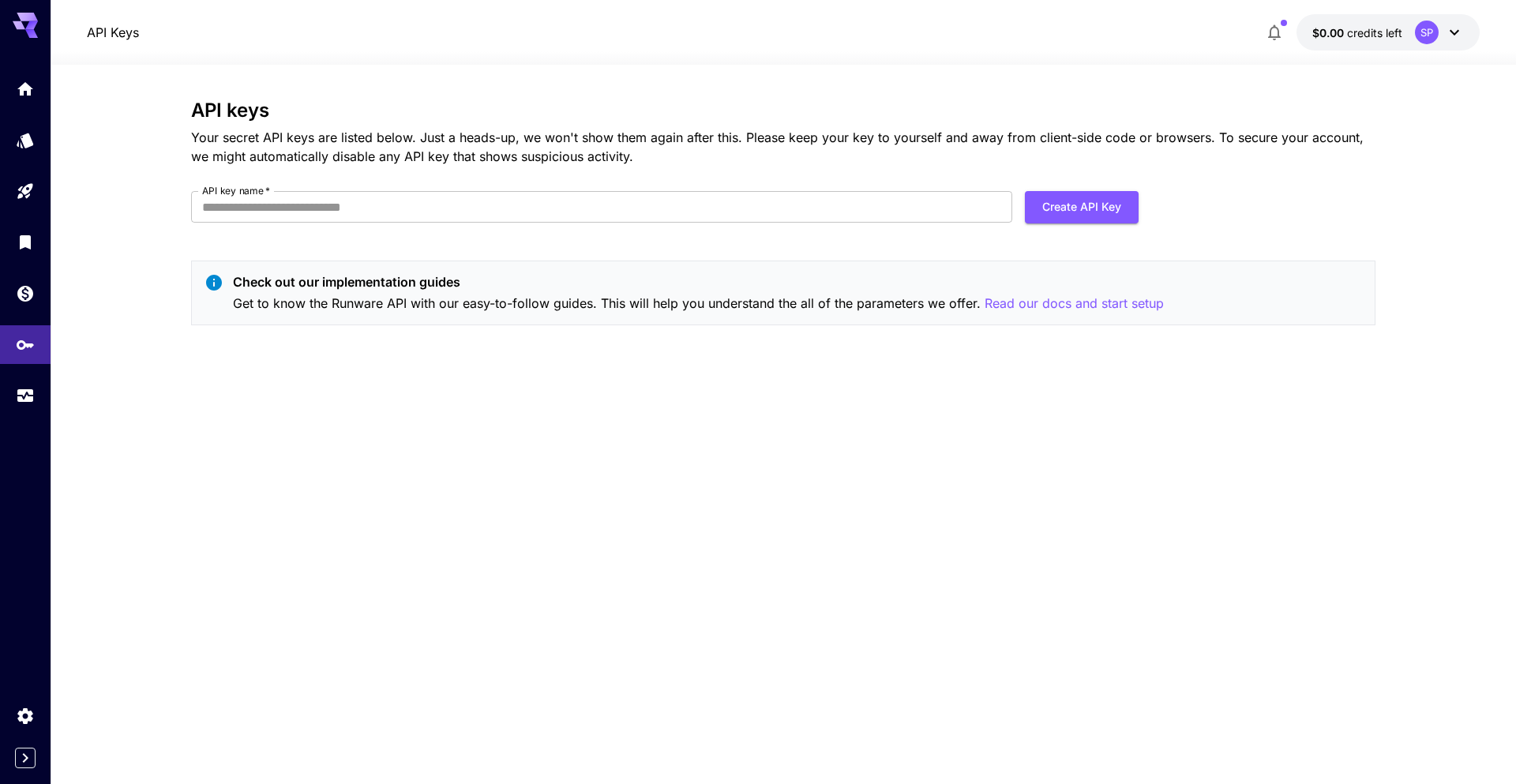
click at [18, 769] on div at bounding box center [25, 392] width 51 height 784
click at [20, 766] on icon "Expand sidebar" at bounding box center [25, 758] width 19 height 19
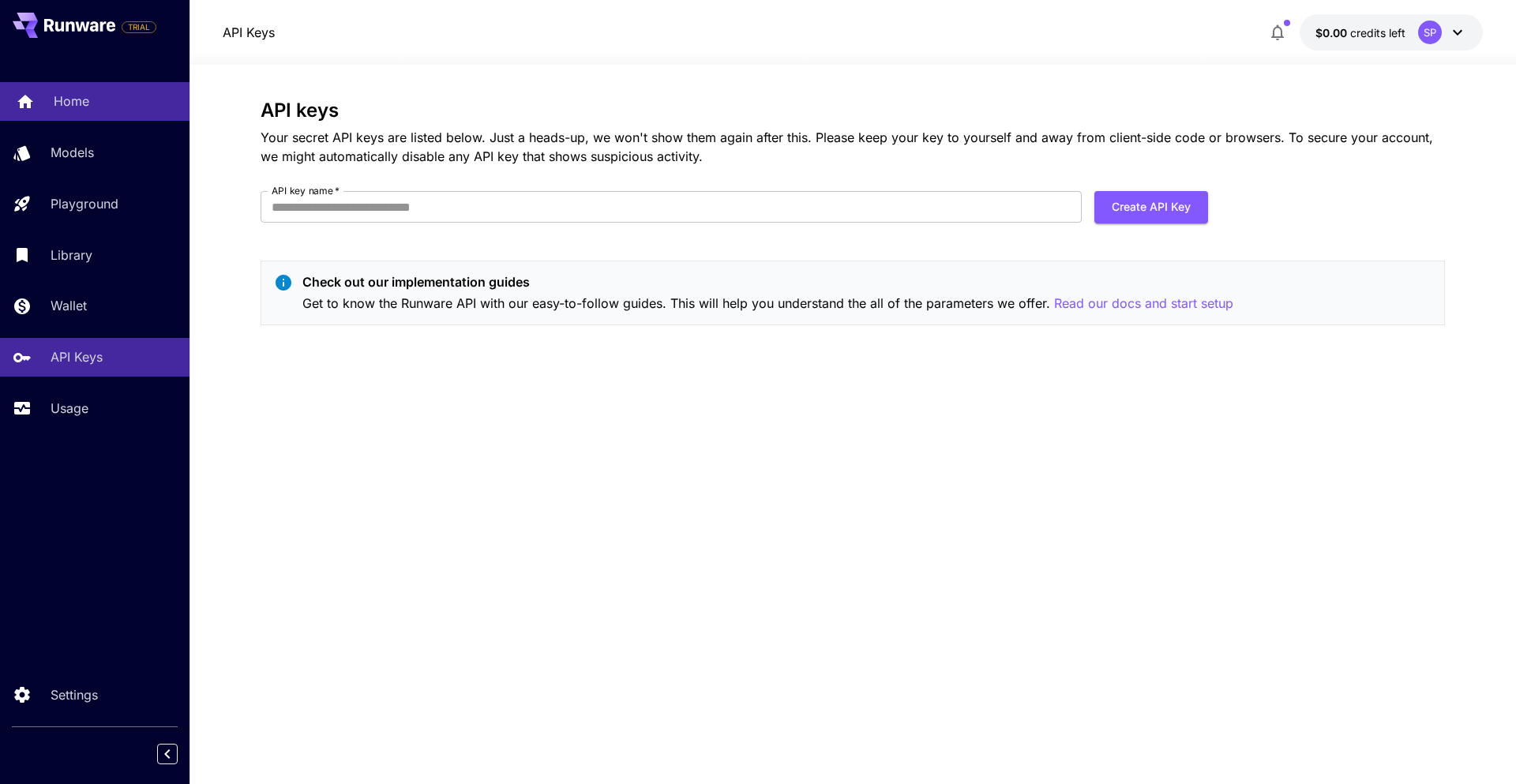
click at [79, 112] on link "Home" at bounding box center [94, 101] width 189 height 38
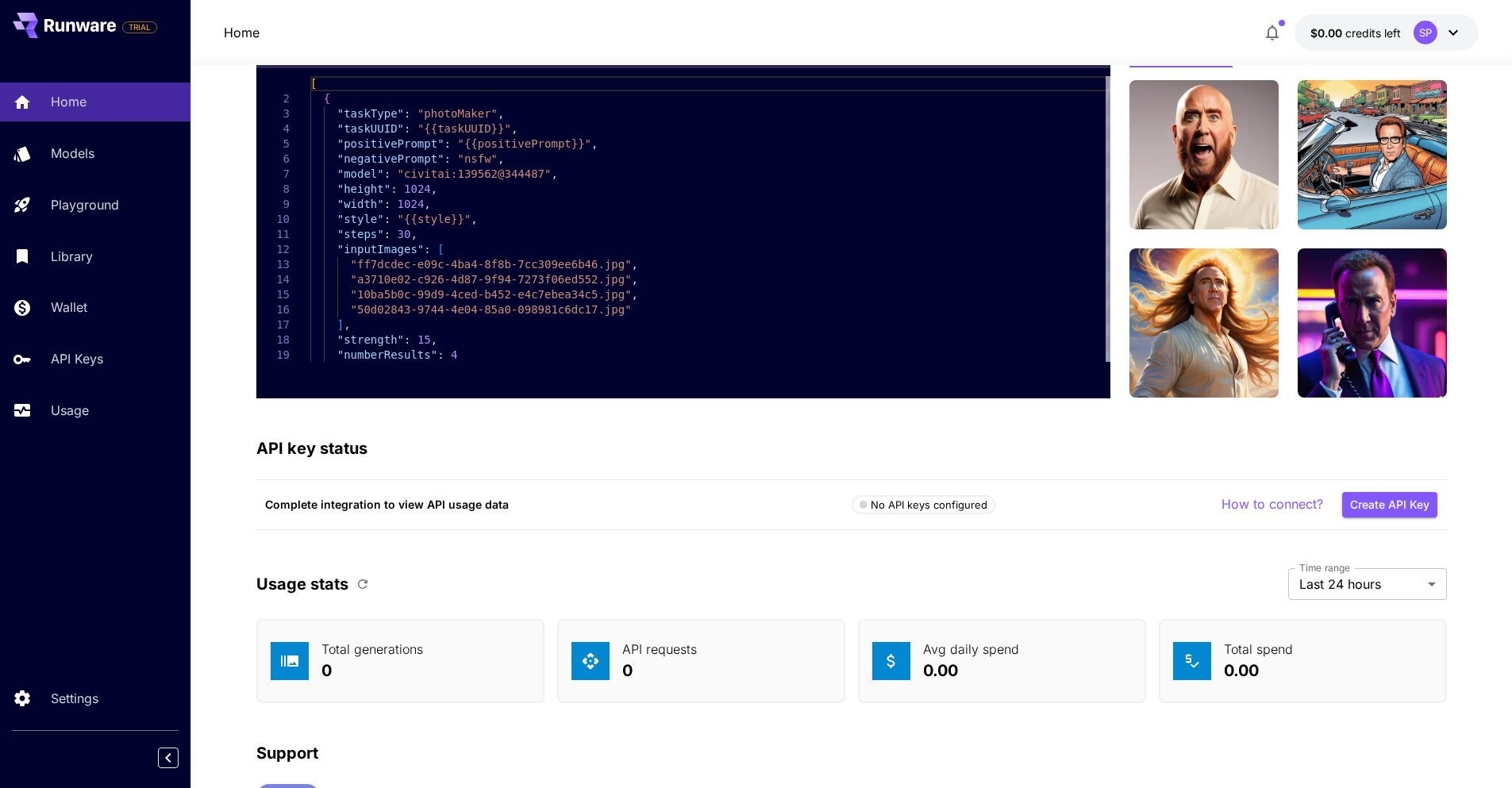
scroll to position [3719, 0]
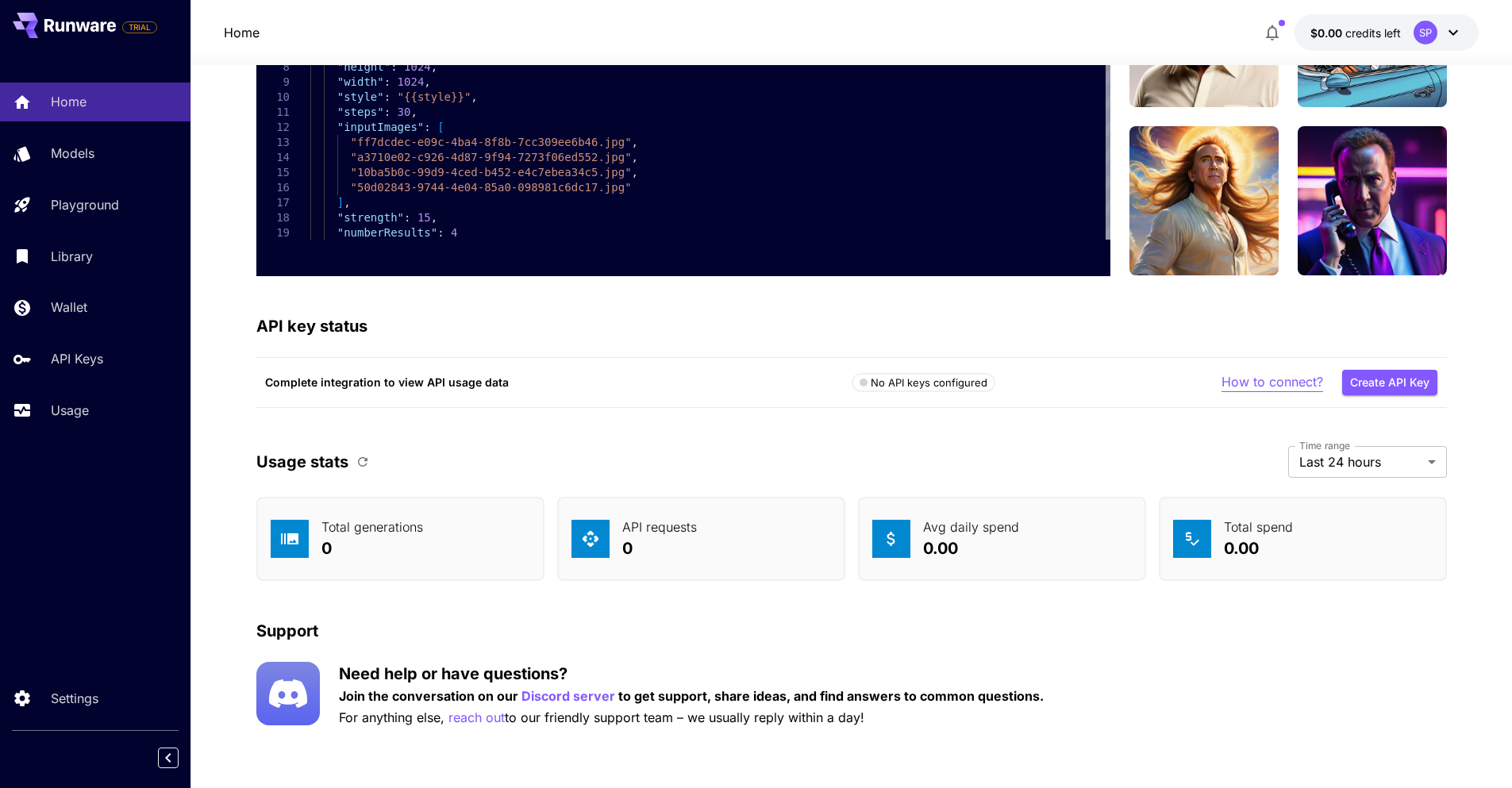
click at [1245, 386] on p "How to connect?" at bounding box center [1273, 381] width 102 height 20
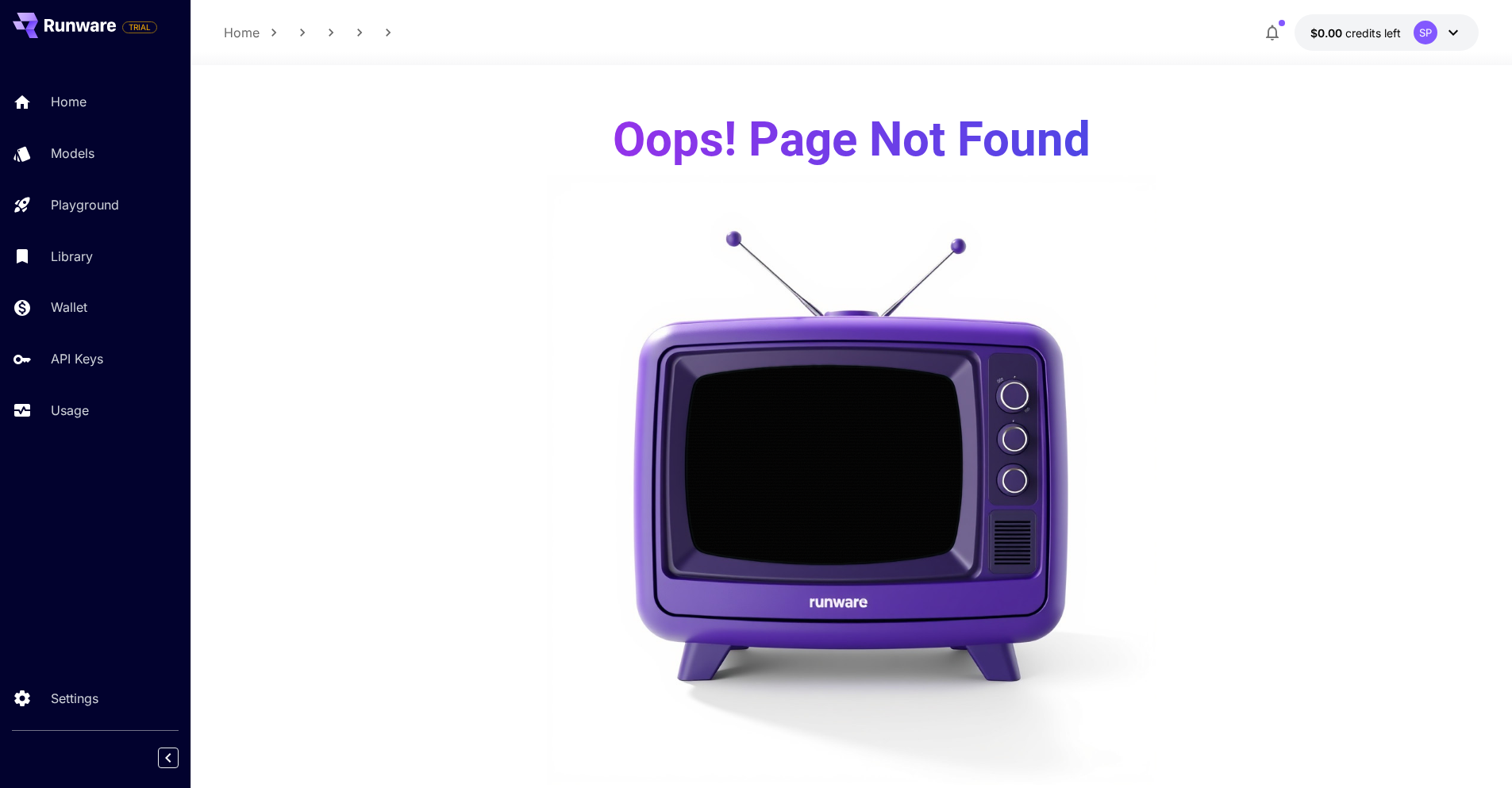
click at [246, 26] on p "Home" at bounding box center [241, 32] width 36 height 19
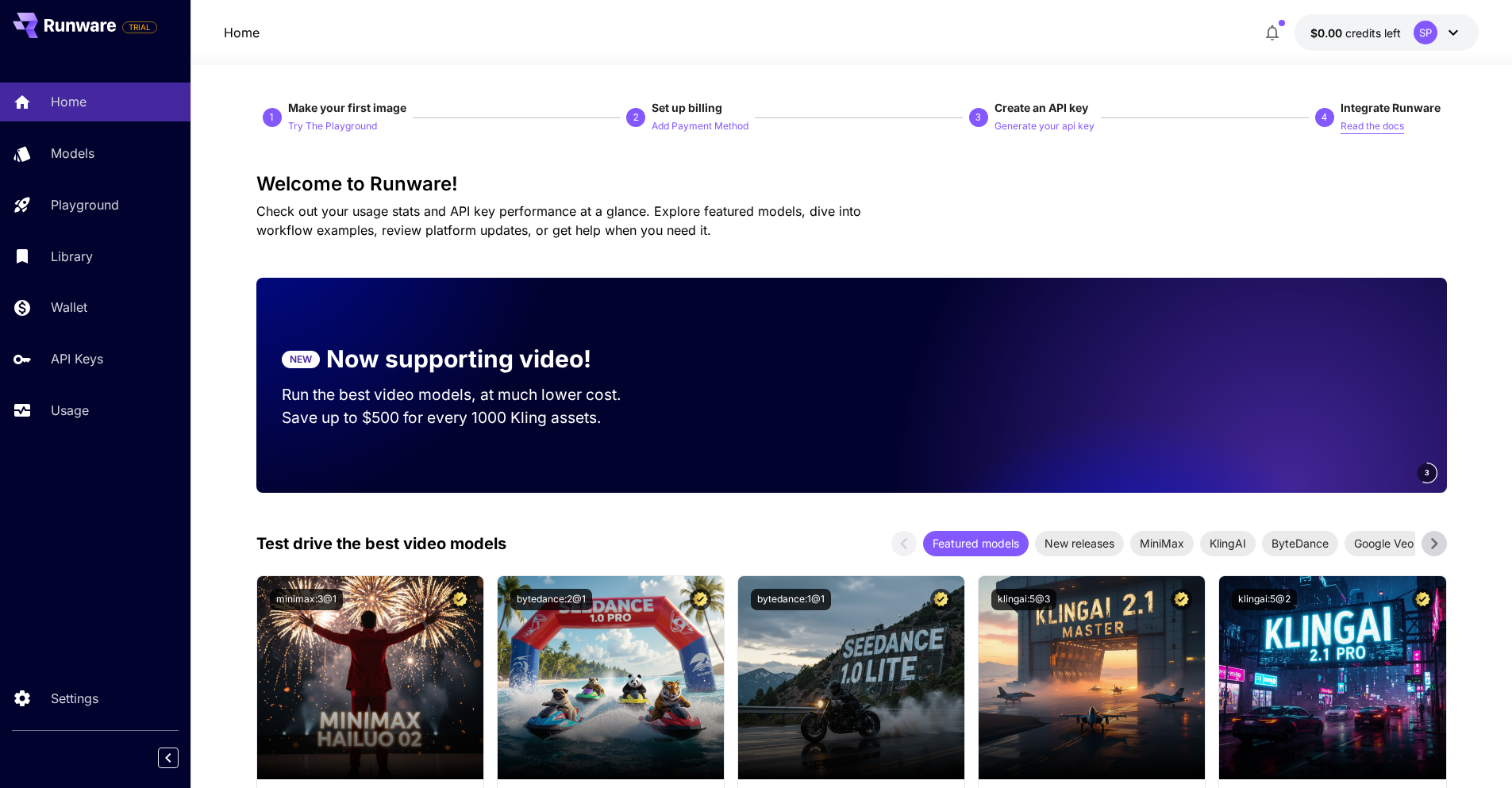
click at [1368, 131] on p "Read the docs" at bounding box center [1373, 126] width 63 height 15
